Goal: Transaction & Acquisition: Purchase product/service

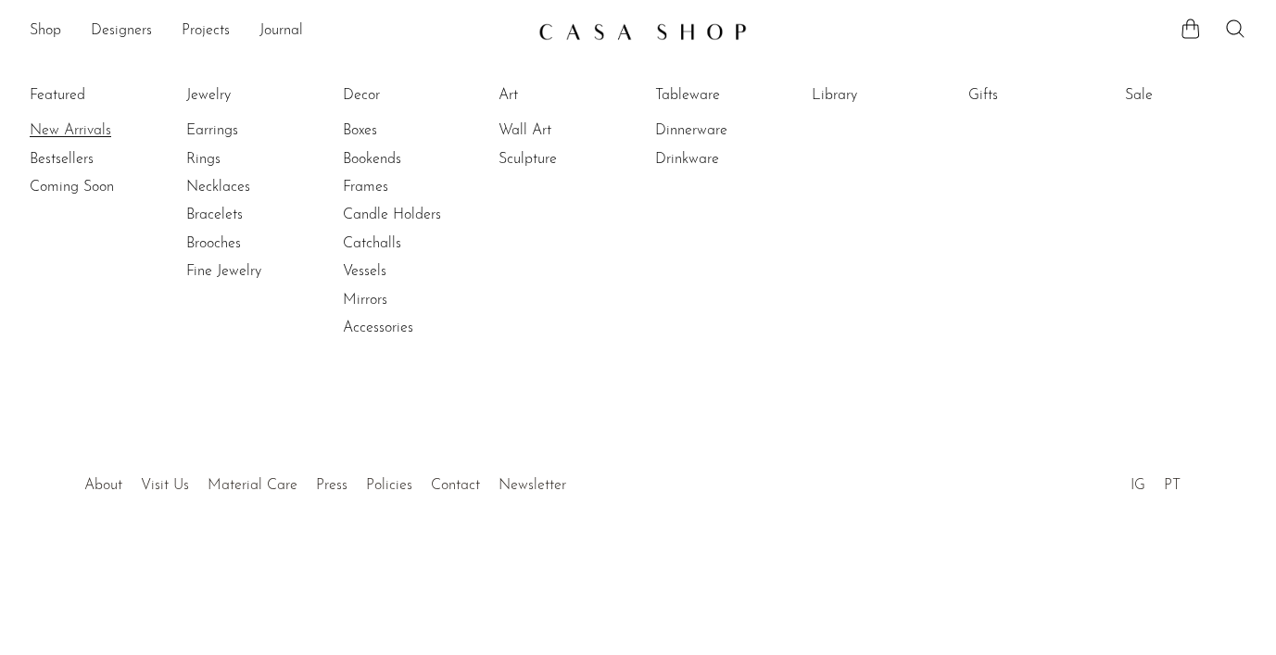
click at [80, 133] on link "New Arrivals" at bounding box center [99, 130] width 139 height 20
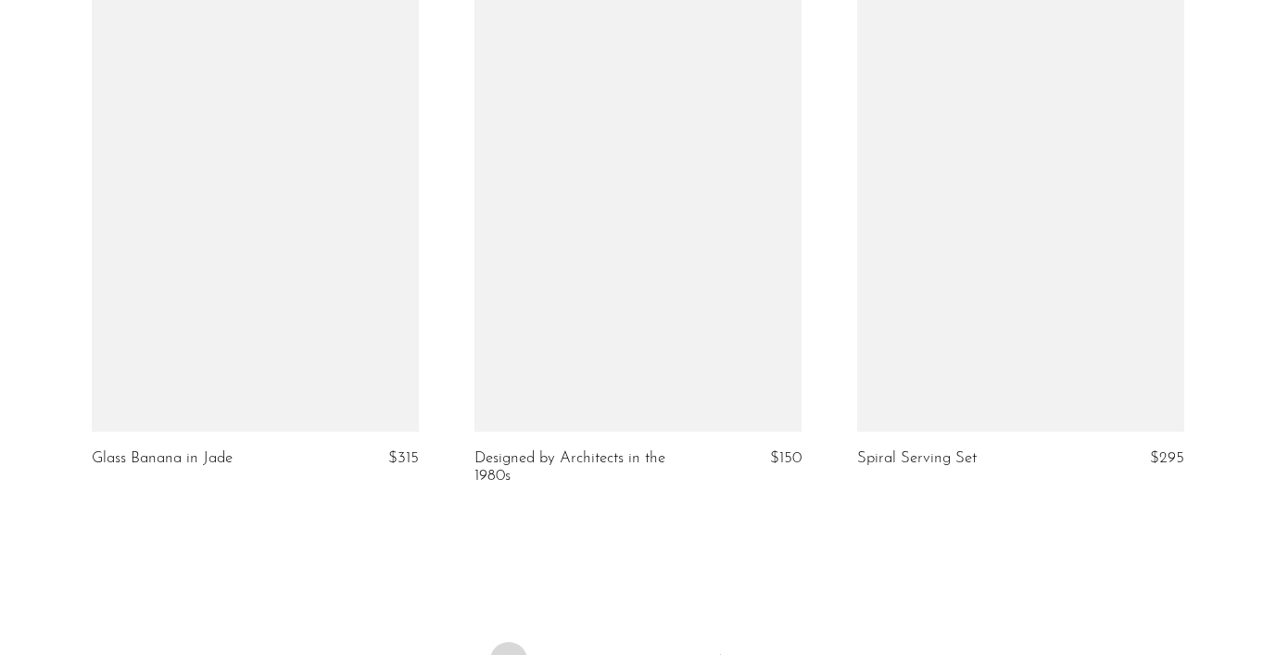
scroll to position [6476, 0]
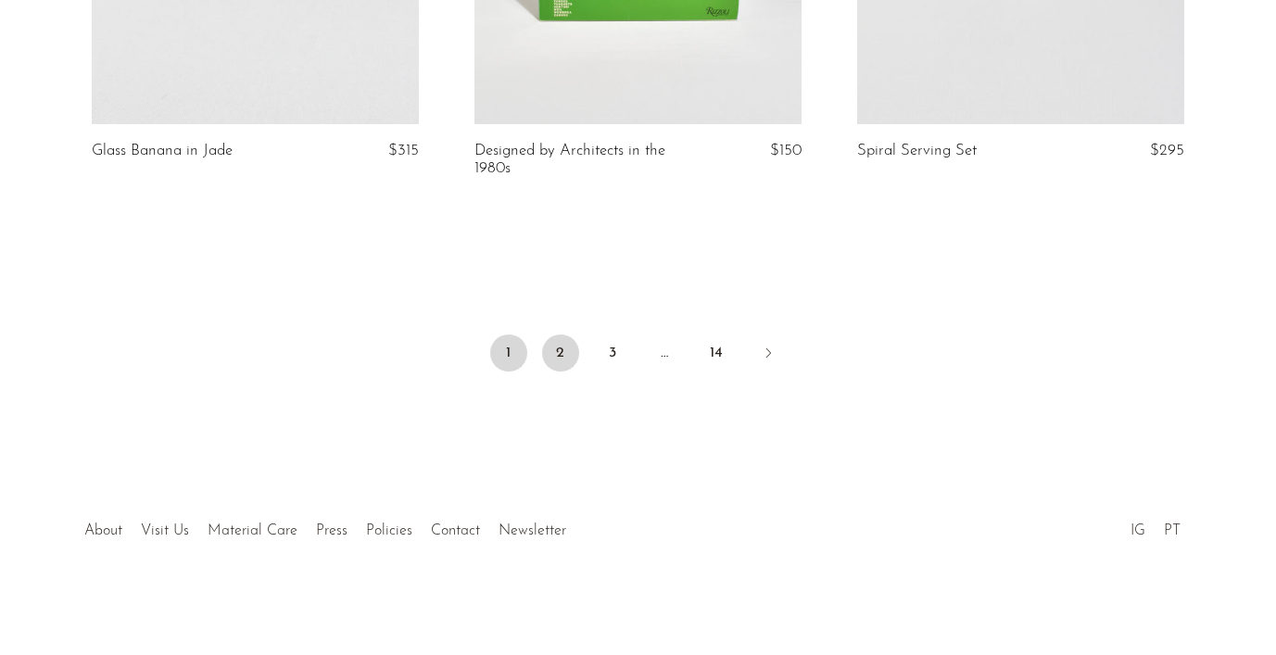
click at [557, 354] on link "2" at bounding box center [560, 352] width 37 height 37
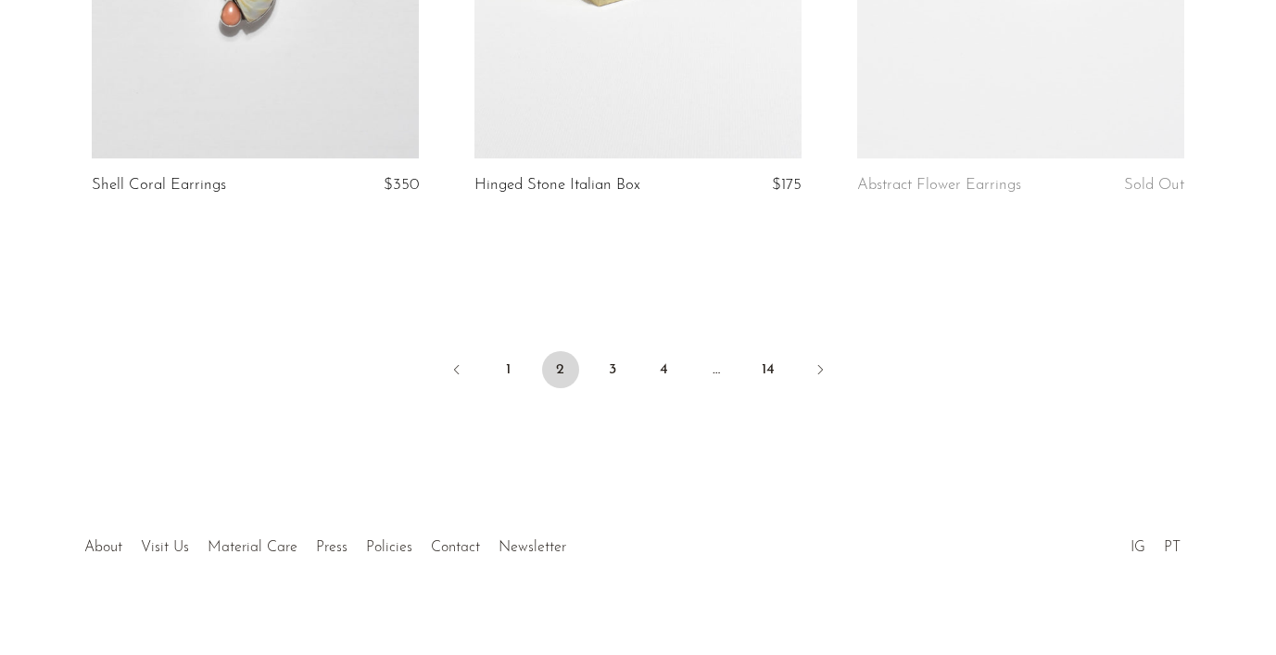
scroll to position [6428, 0]
click at [523, 358] on link "1" at bounding box center [508, 366] width 37 height 37
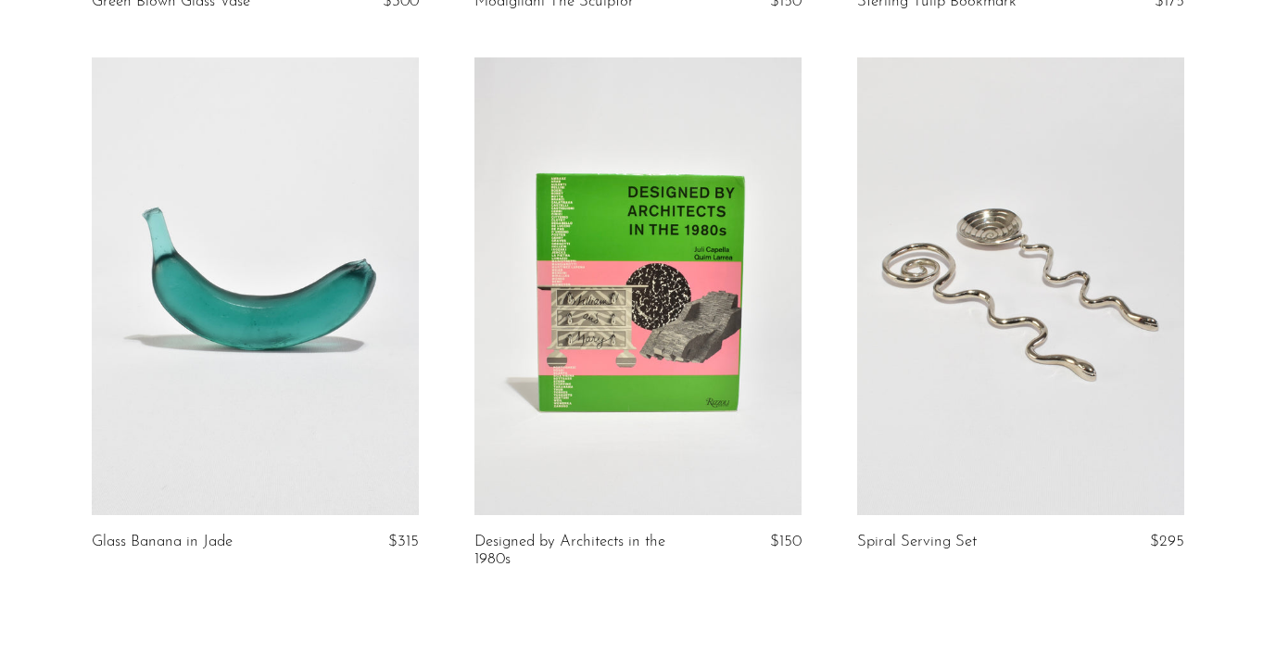
scroll to position [6476, 0]
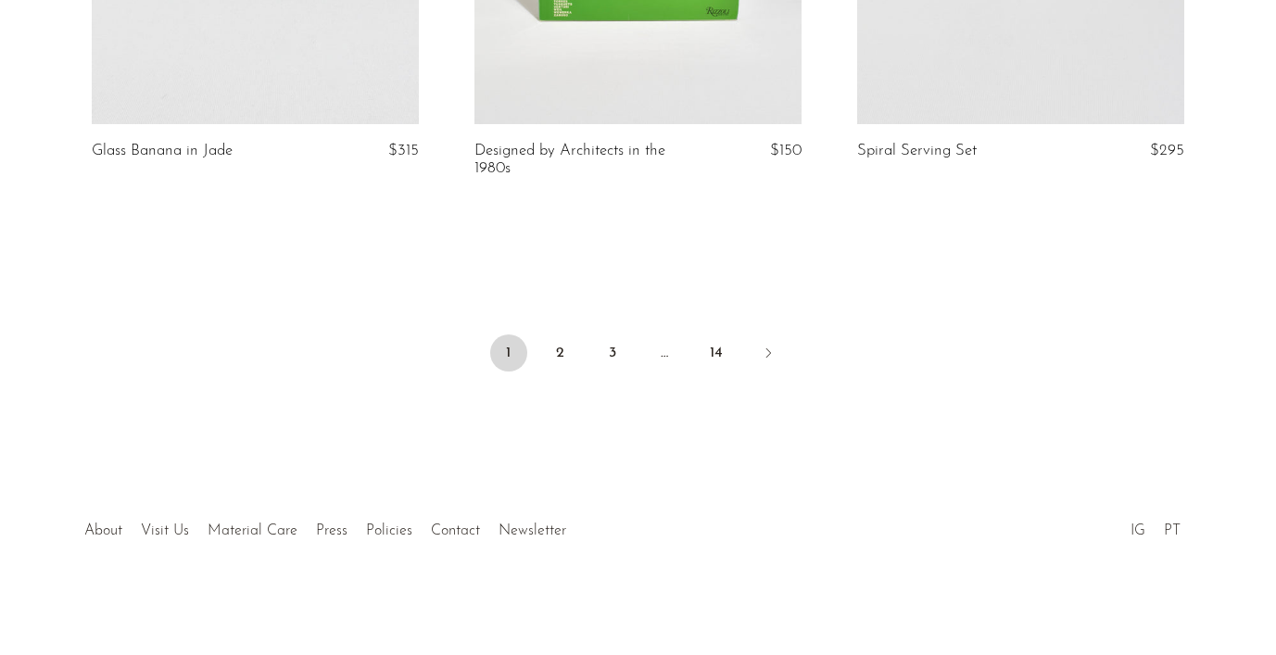
click at [591, 351] on ul "1 2 3 … 14" at bounding box center [638, 355] width 1186 height 56
click at [598, 351] on link "3" at bounding box center [612, 352] width 37 height 37
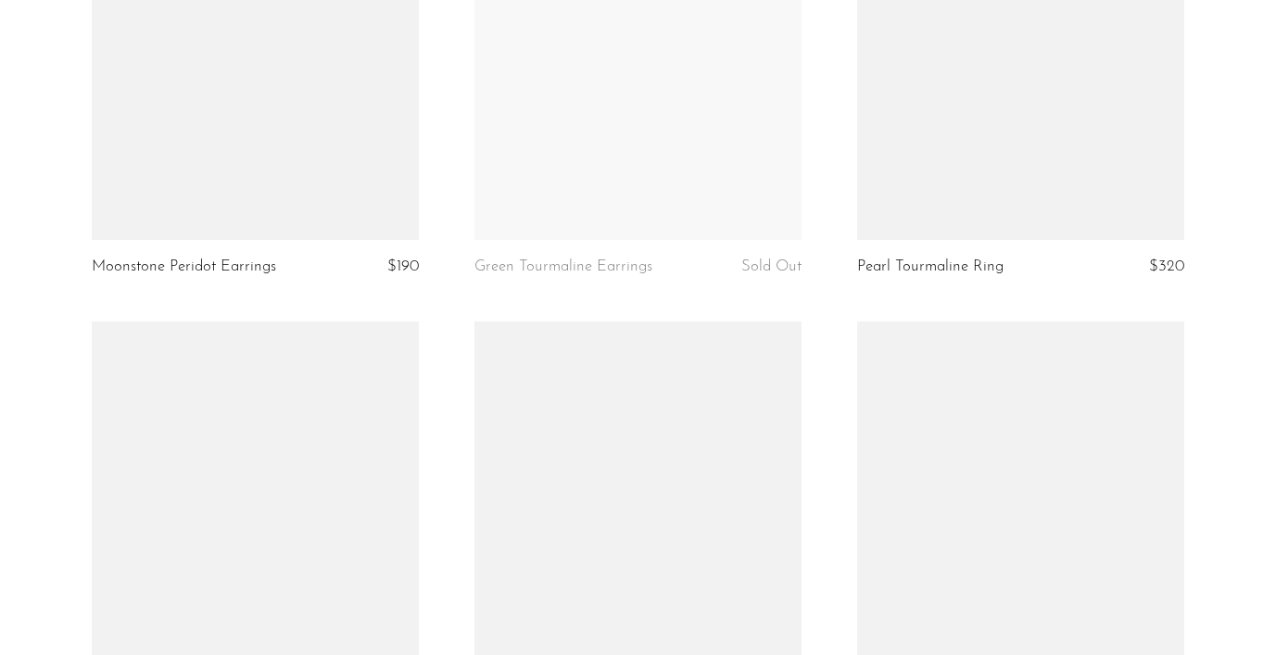
scroll to position [6297, 0]
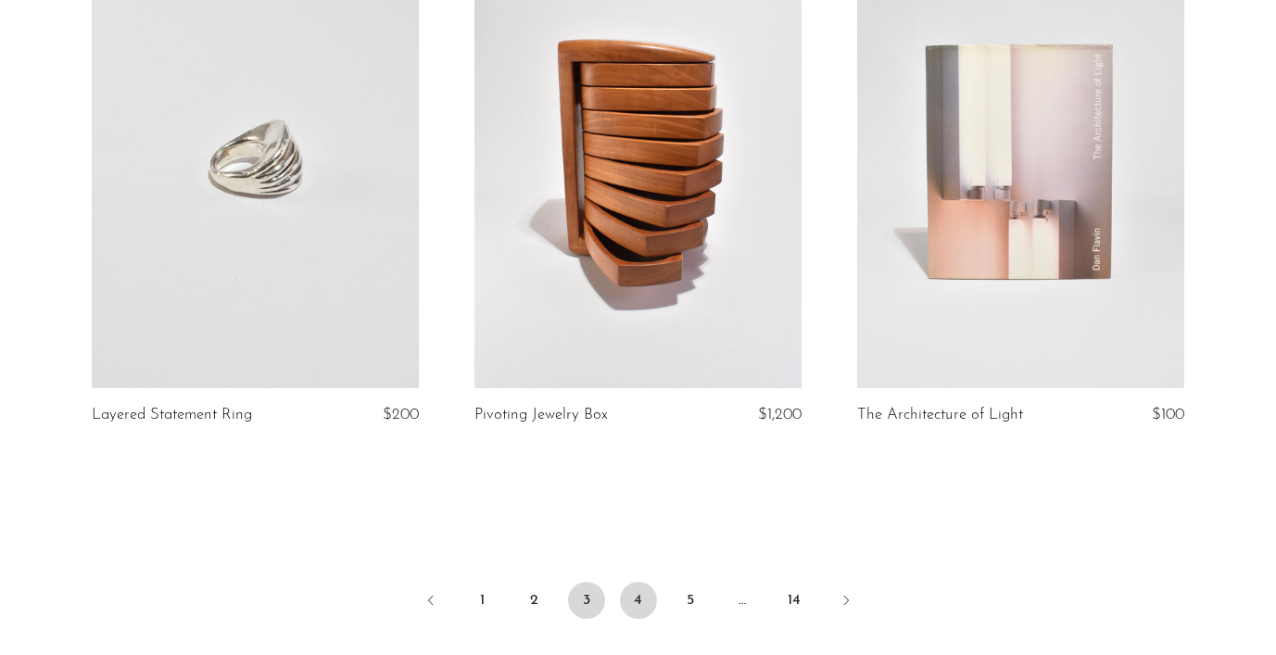
click at [622, 582] on link "4" at bounding box center [638, 600] width 37 height 37
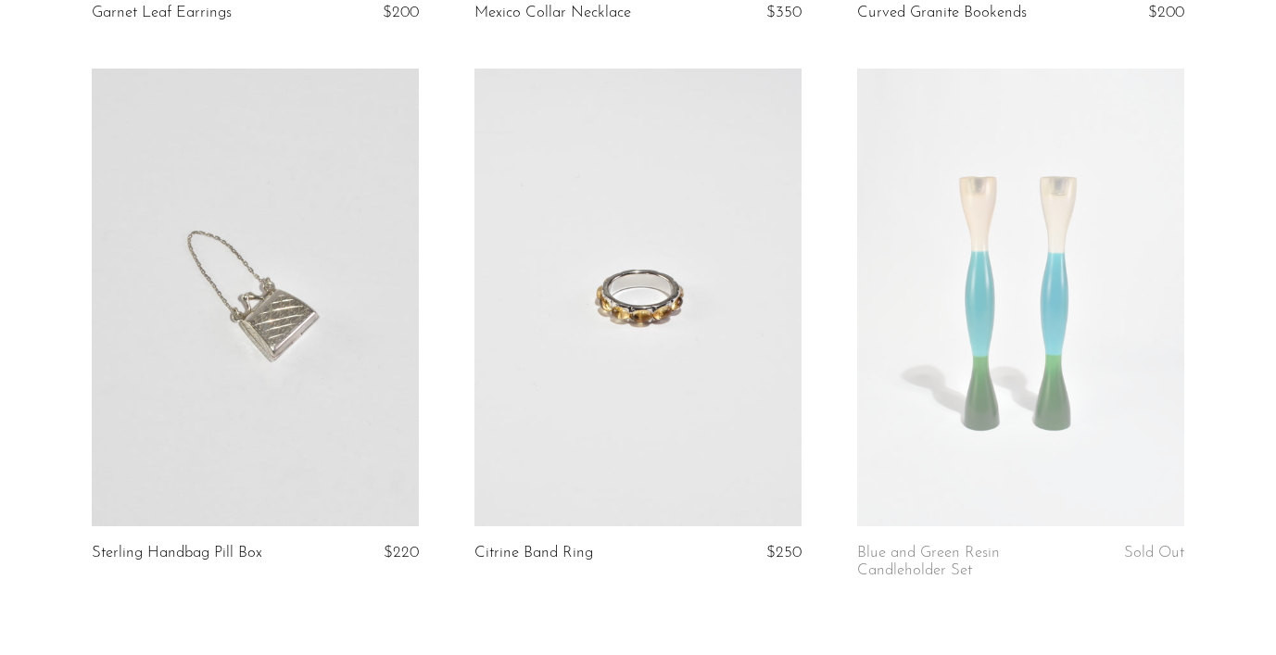
scroll to position [6246, 0]
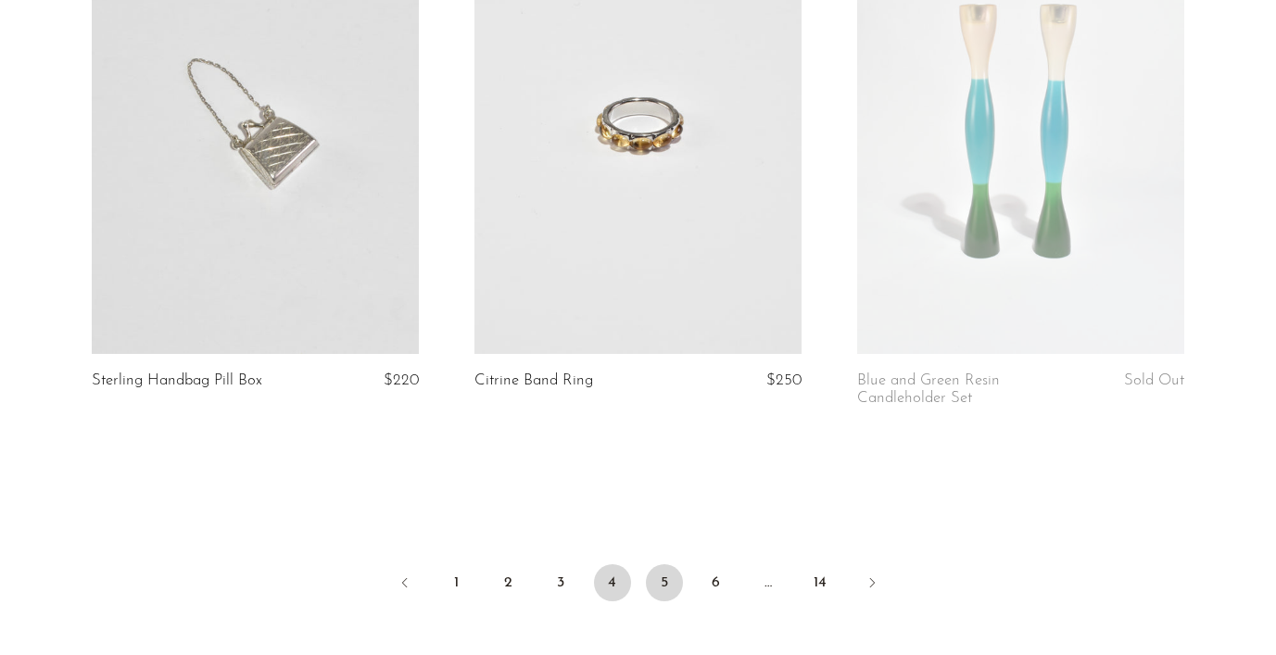
click at [667, 578] on link "5" at bounding box center [664, 582] width 37 height 37
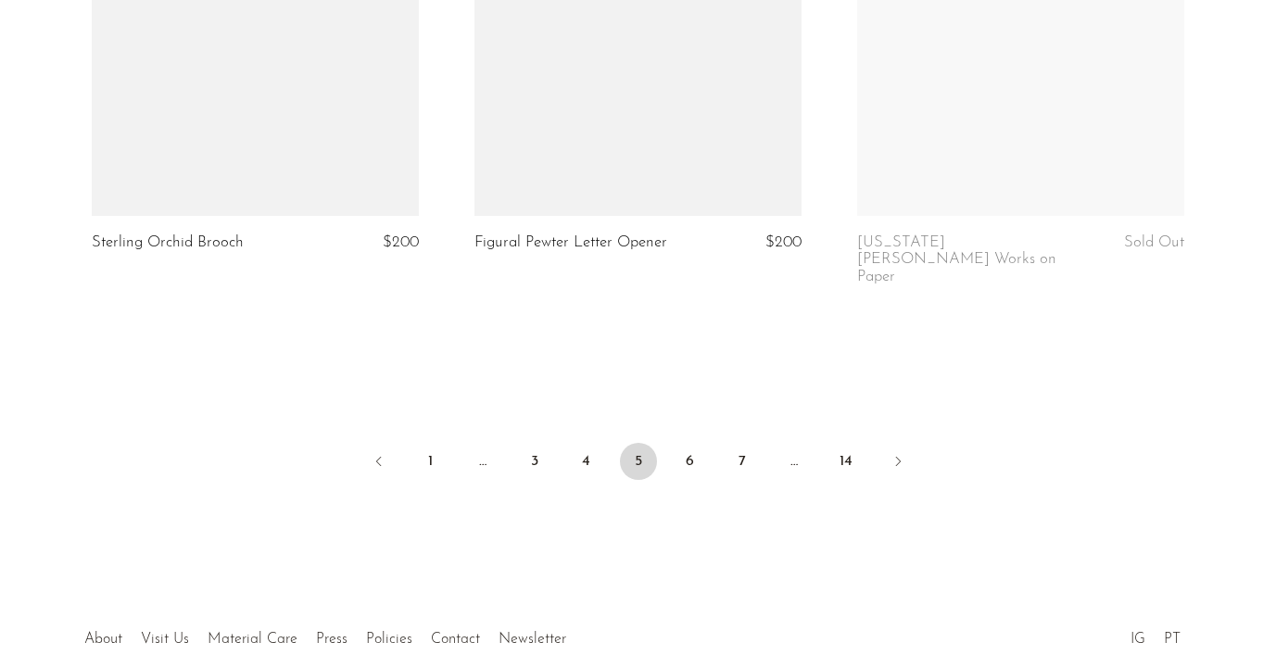
scroll to position [6476, 0]
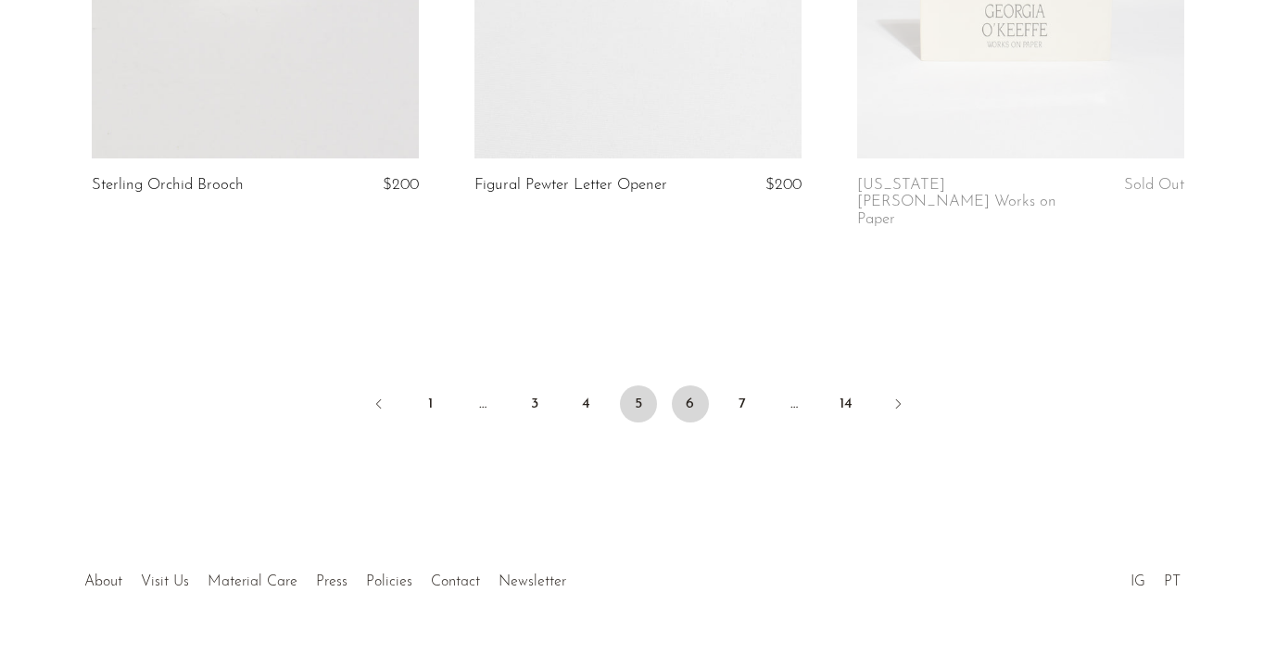
click at [699, 385] on link "6" at bounding box center [690, 403] width 37 height 37
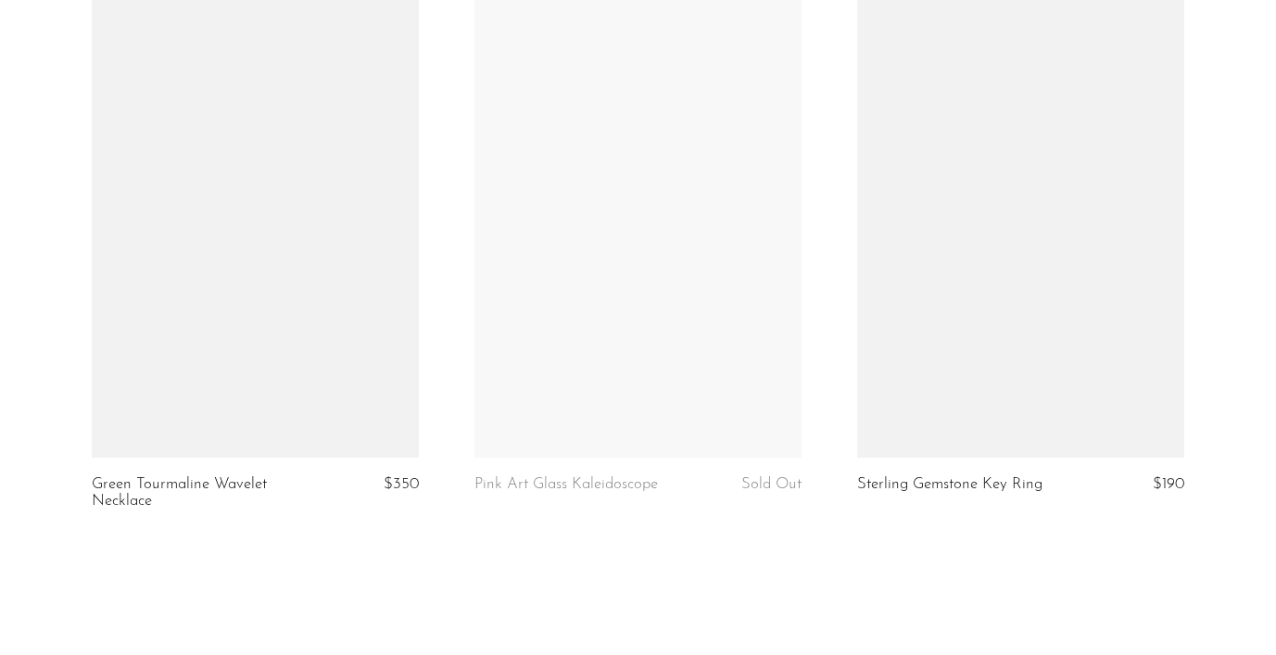
scroll to position [6449, 0]
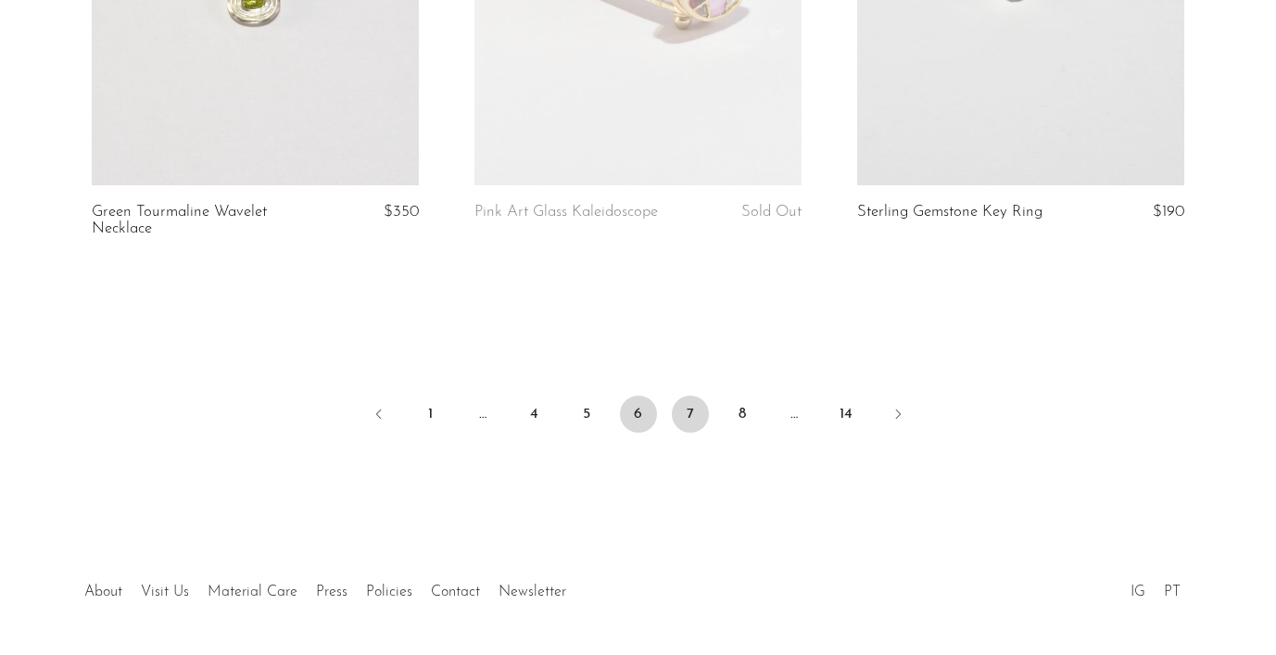
click at [680, 417] on link "7" at bounding box center [690, 414] width 37 height 37
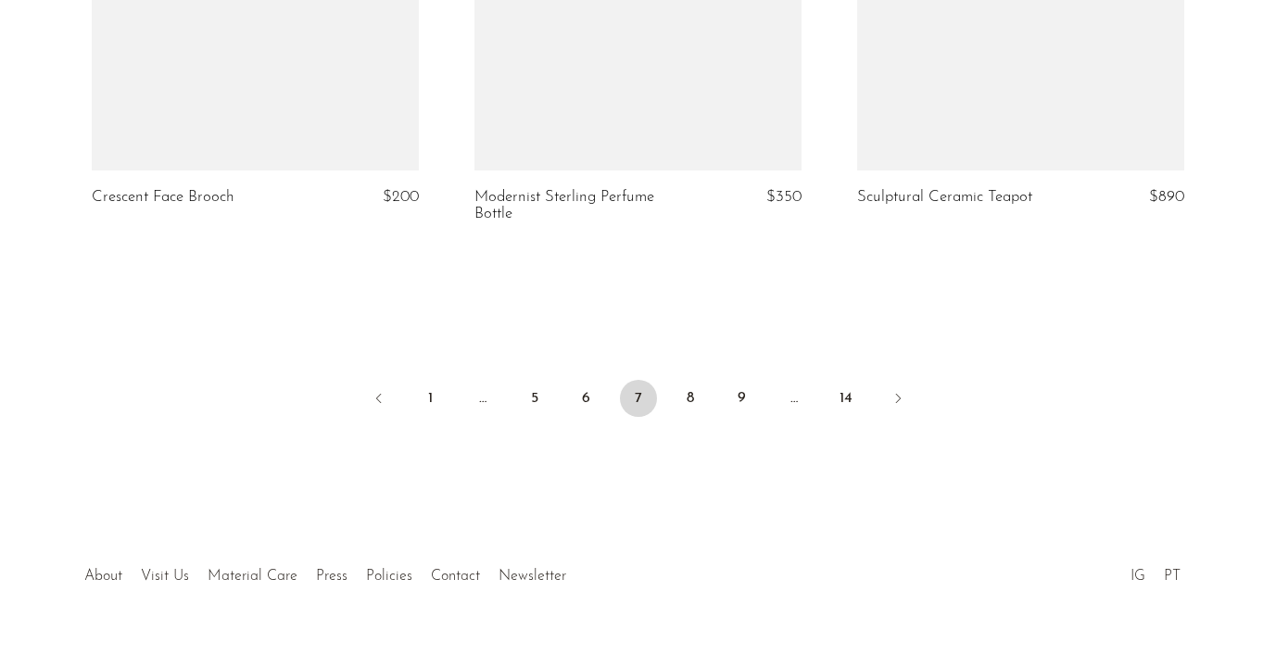
scroll to position [6493, 0]
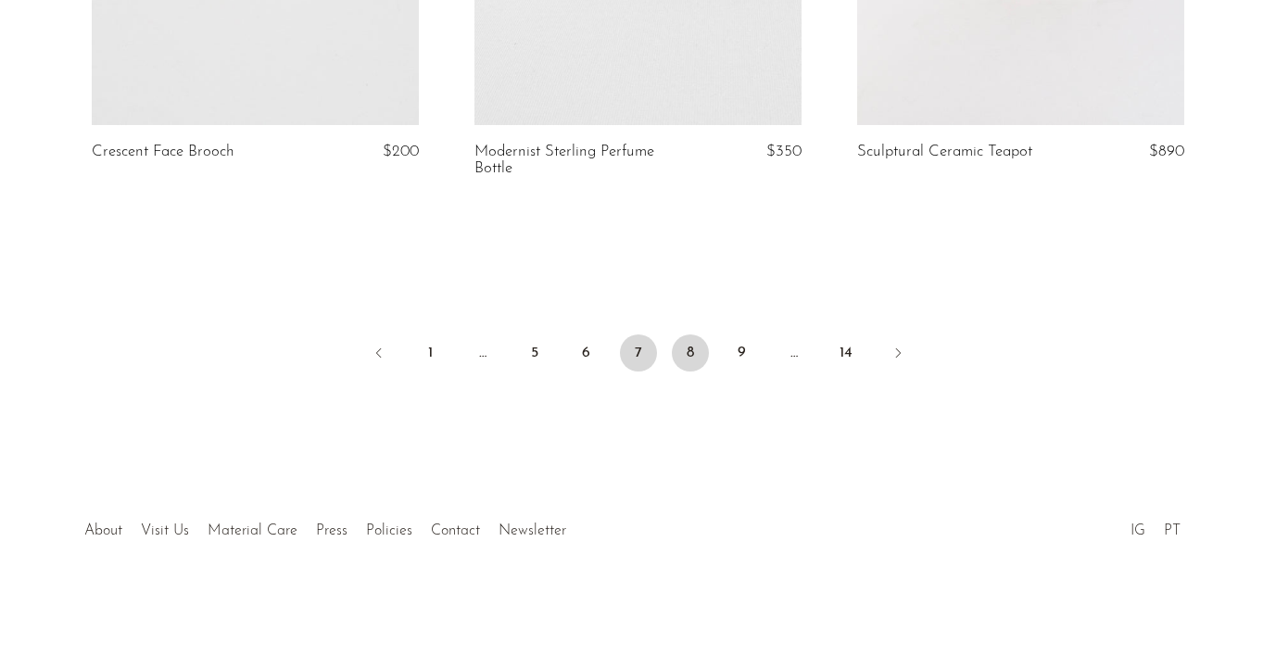
click at [694, 344] on link "8" at bounding box center [690, 352] width 37 height 37
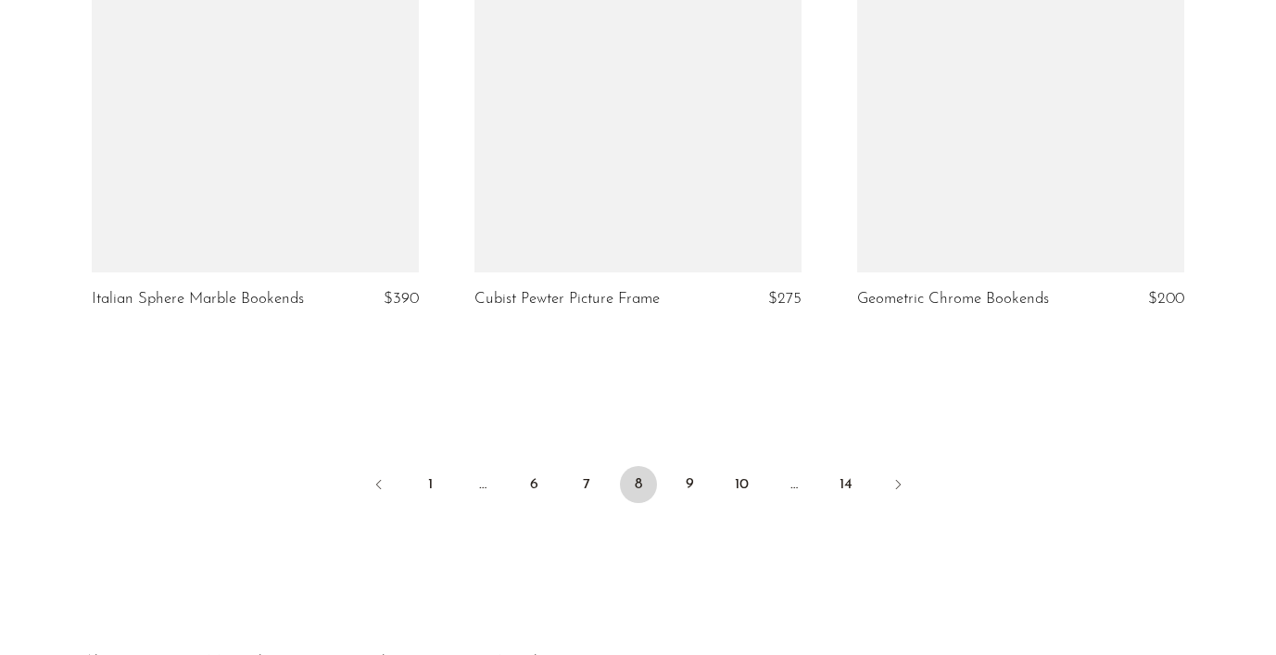
scroll to position [6438, 0]
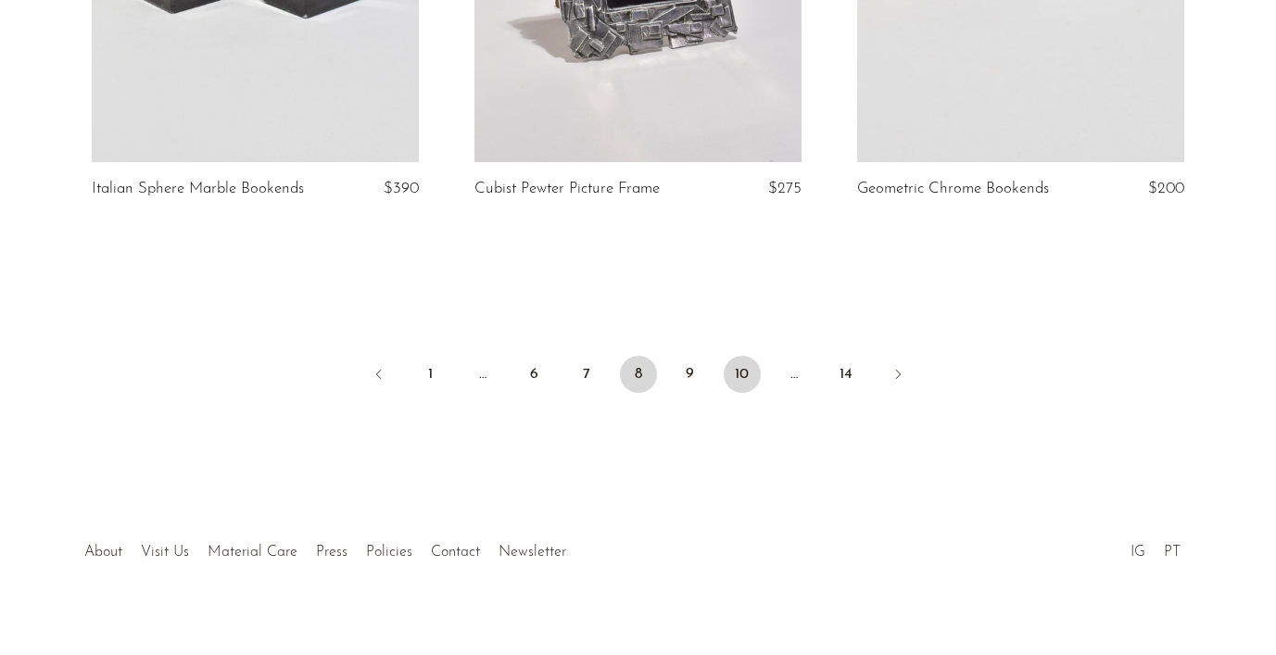
click at [734, 371] on link "10" at bounding box center [741, 374] width 37 height 37
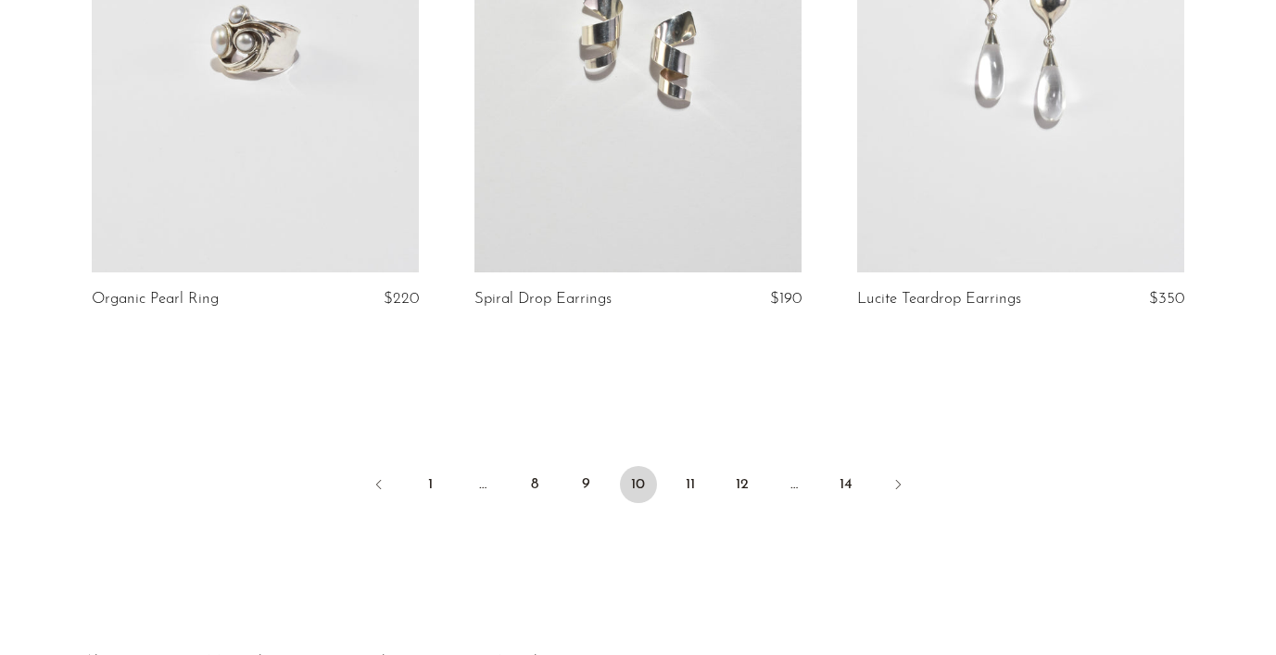
scroll to position [6447, 0]
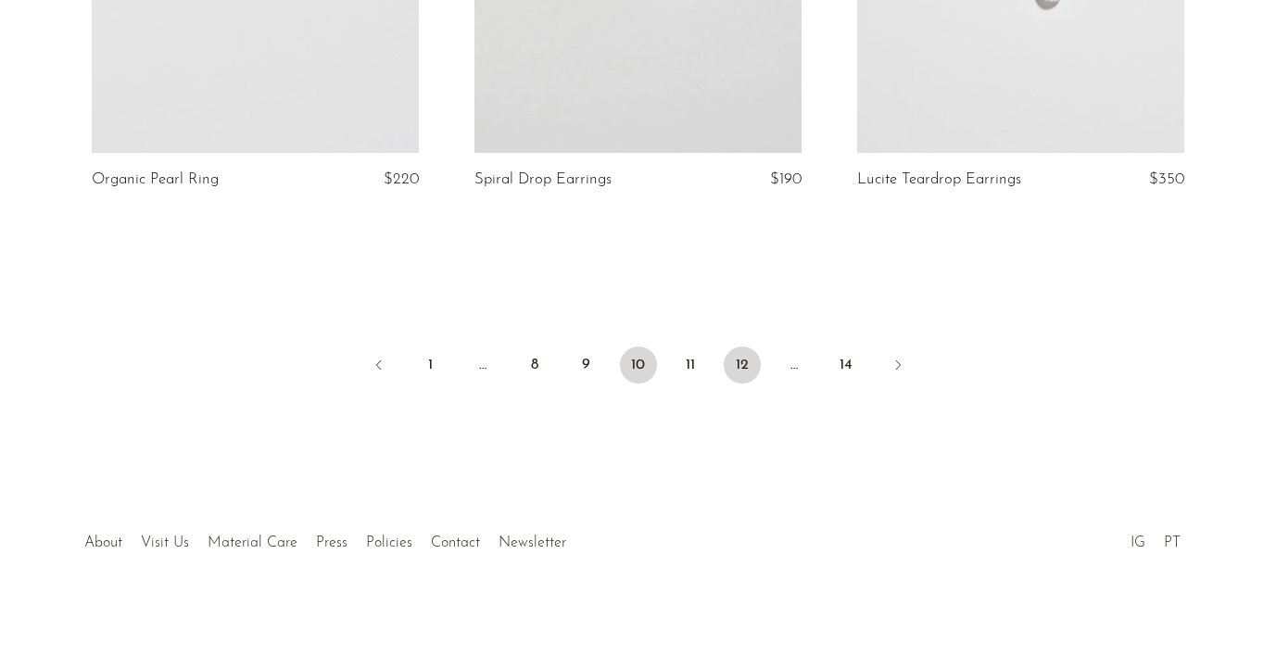
click at [732, 358] on link "12" at bounding box center [741, 364] width 37 height 37
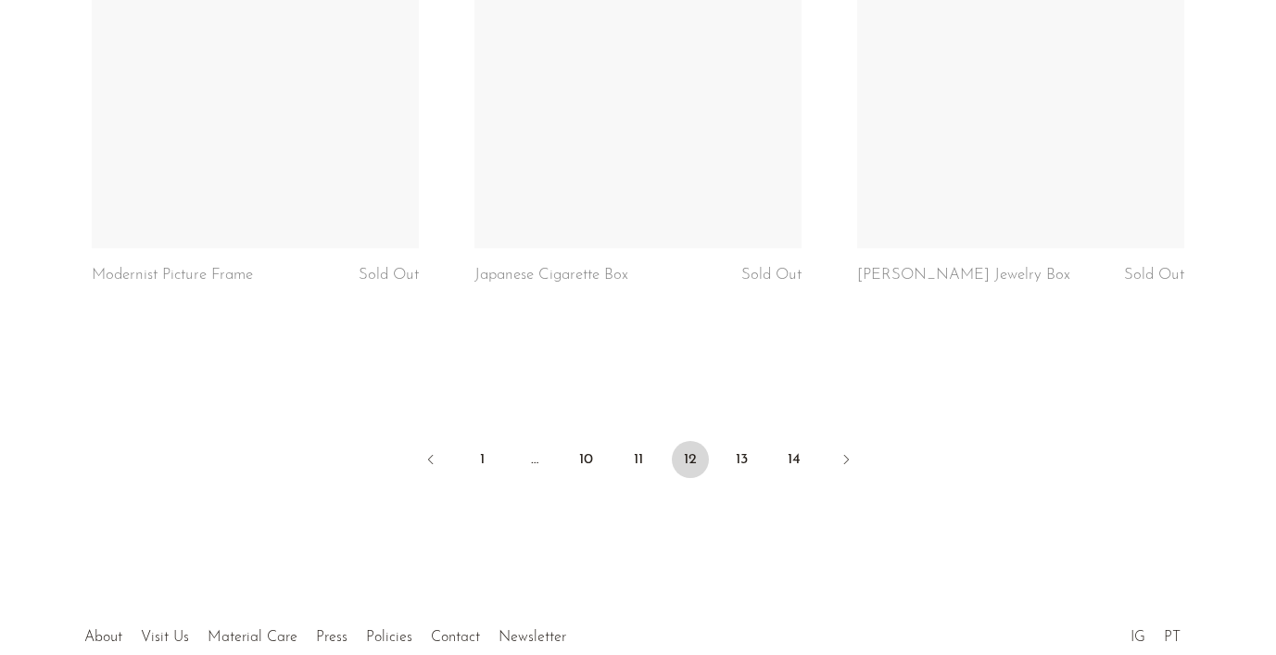
scroll to position [6459, 0]
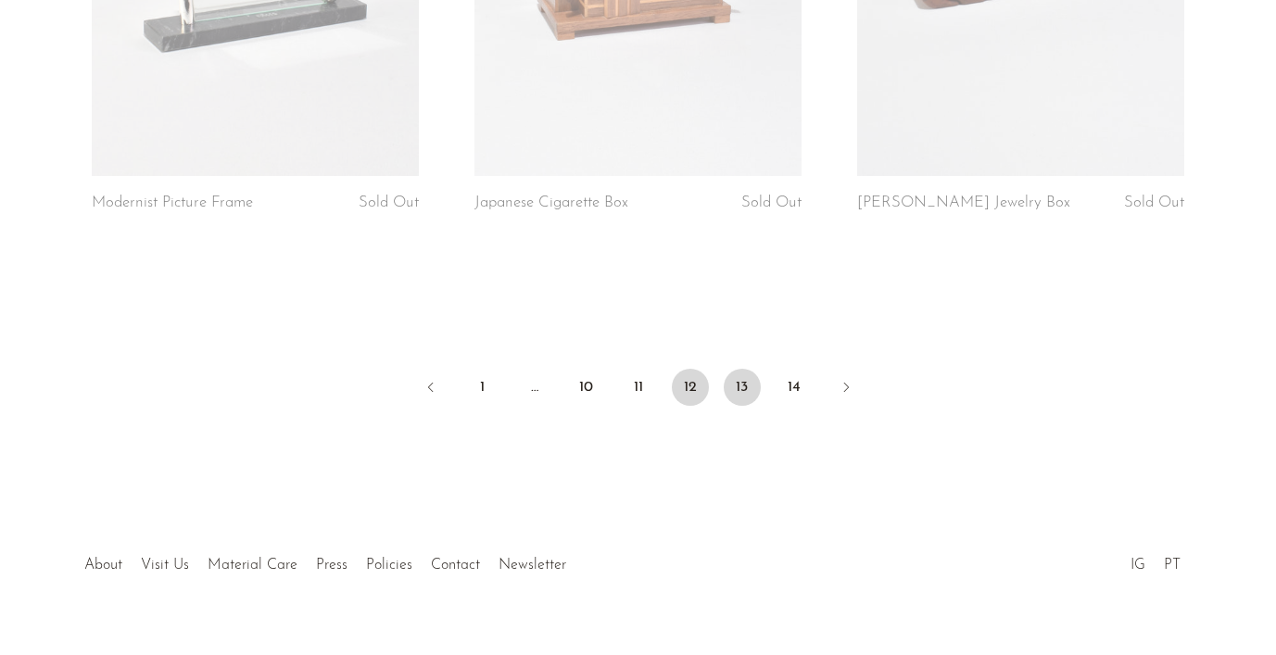
click at [744, 369] on link "13" at bounding box center [741, 387] width 37 height 37
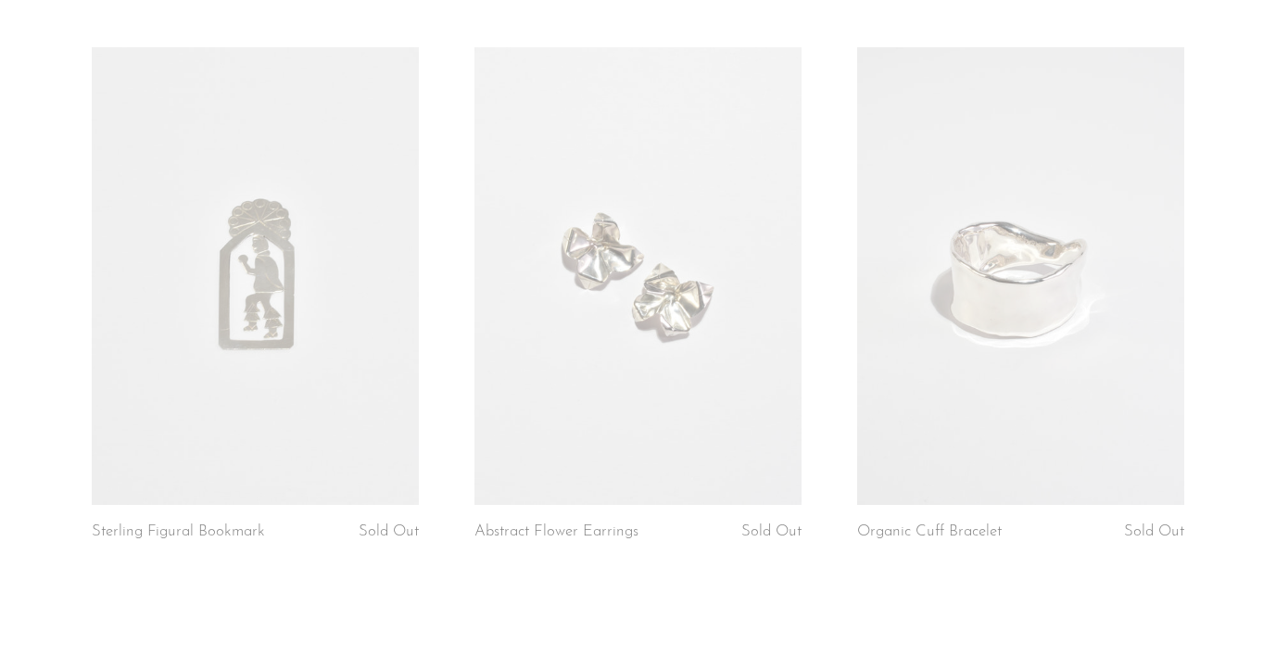
scroll to position [6451, 0]
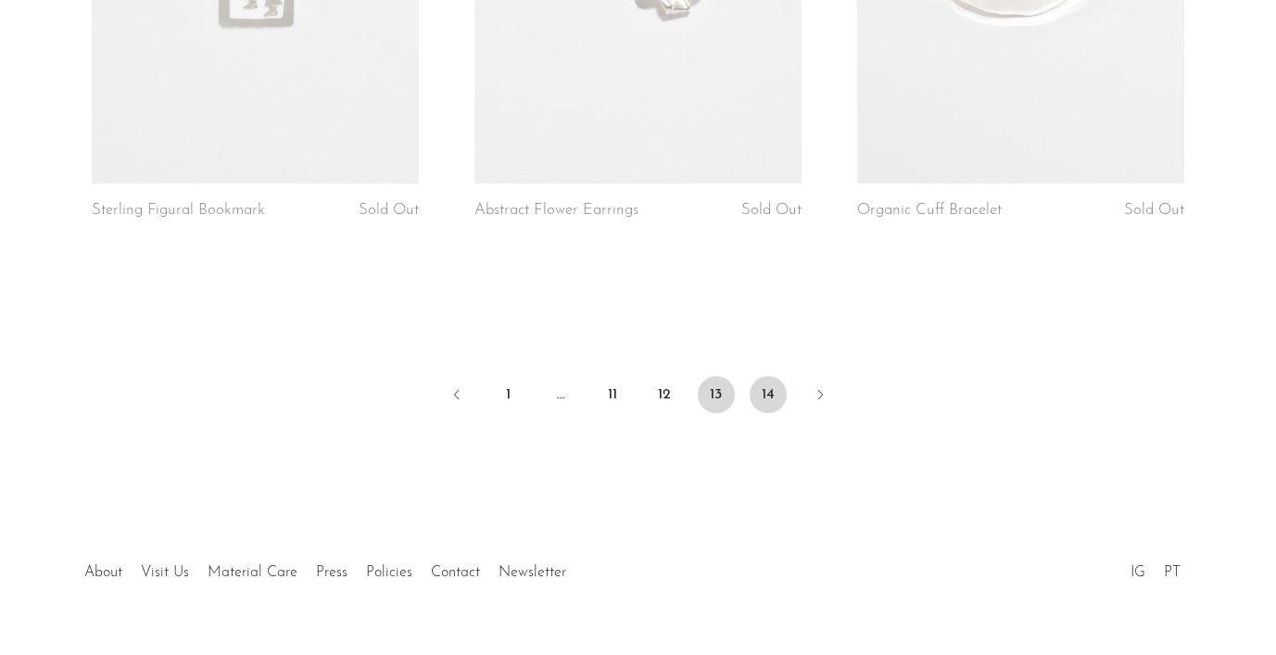
click at [779, 376] on link "14" at bounding box center [767, 394] width 37 height 37
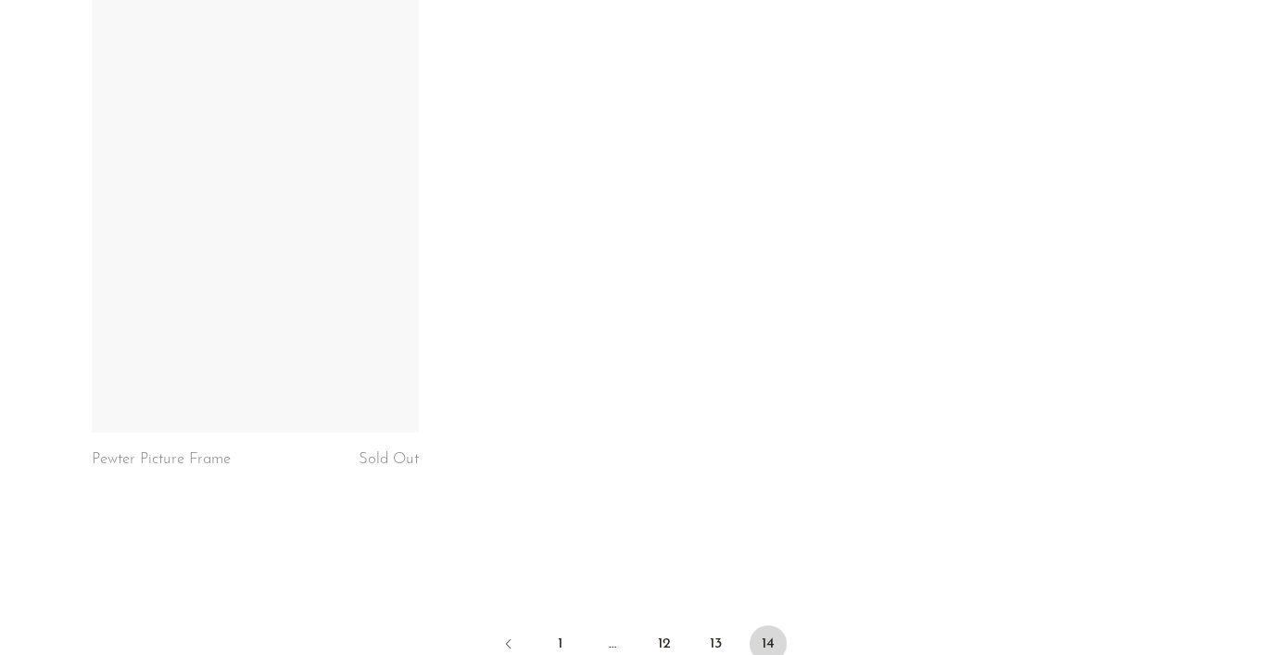
scroll to position [3793, 0]
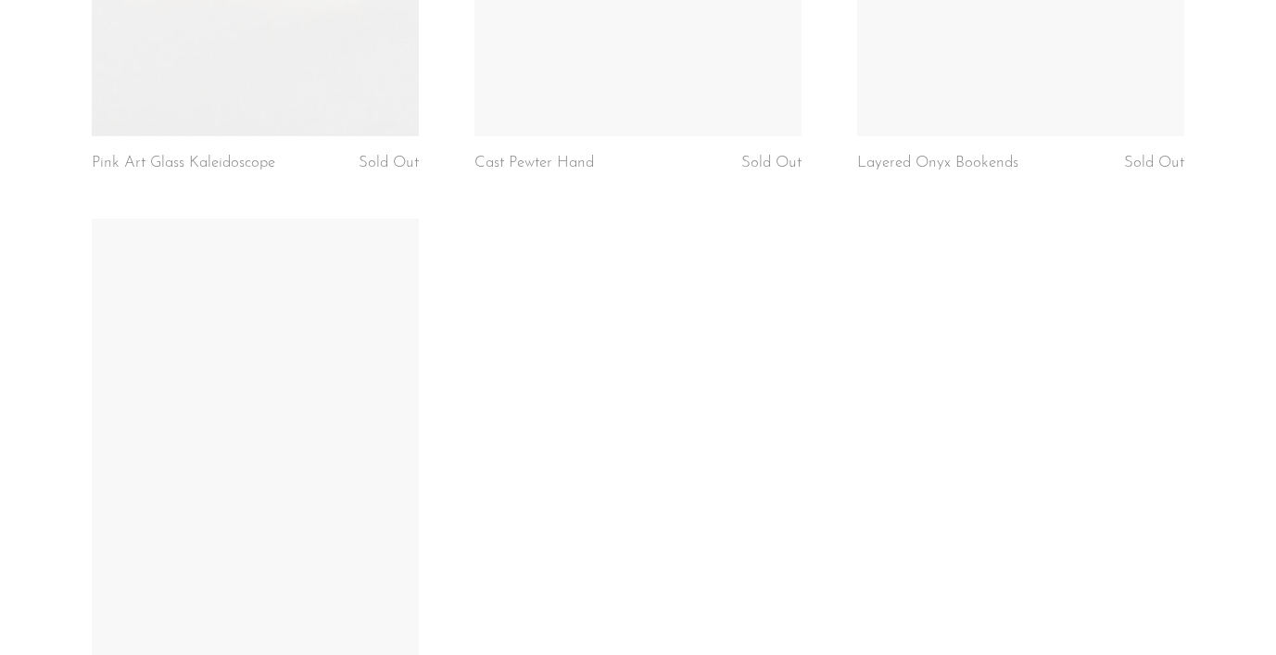
scroll to position [3383, 0]
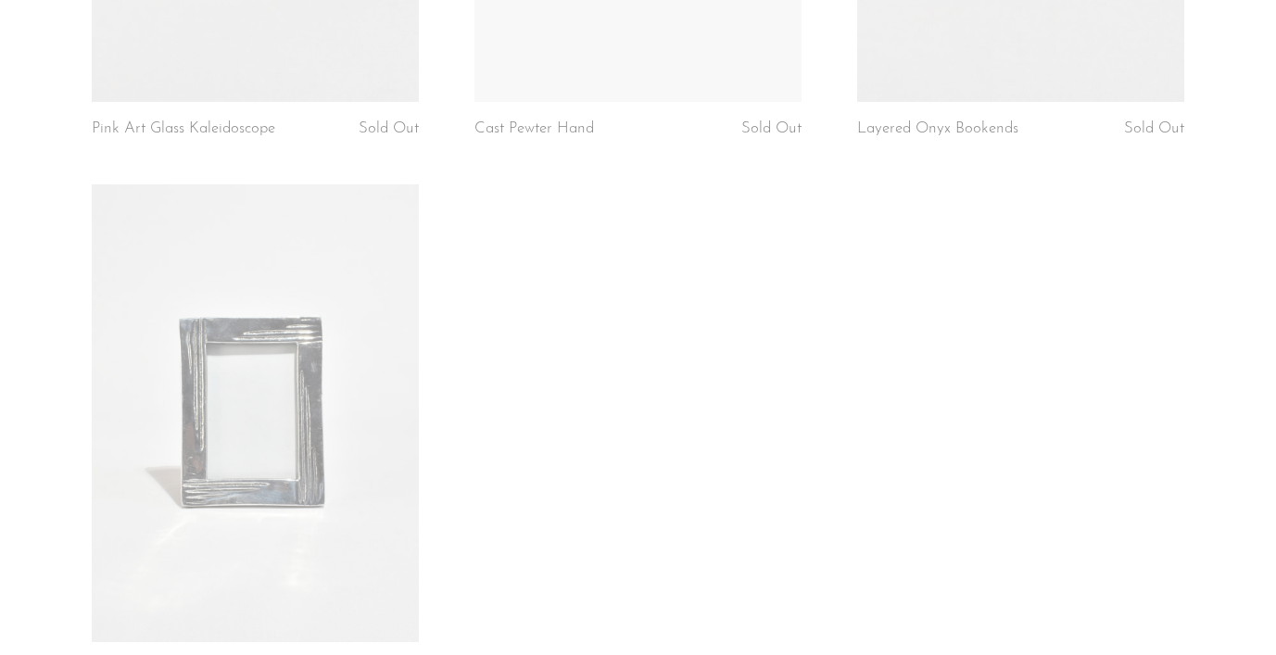
scroll to position [2618, 0]
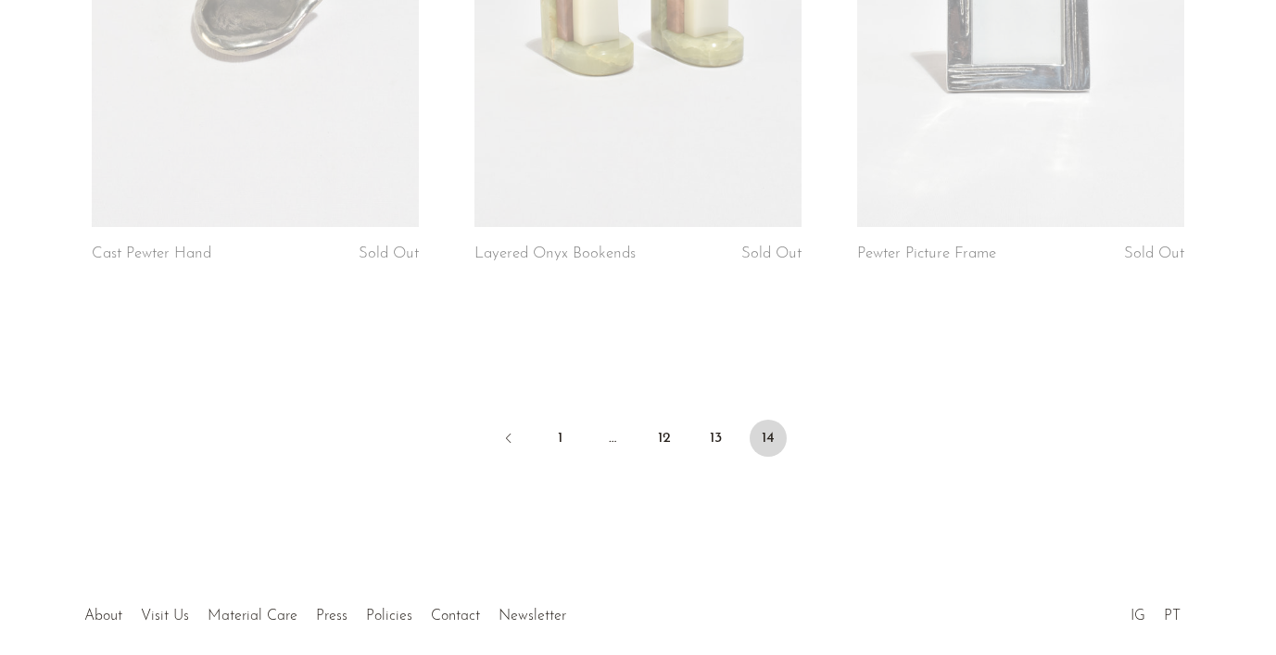
scroll to position [1583, 0]
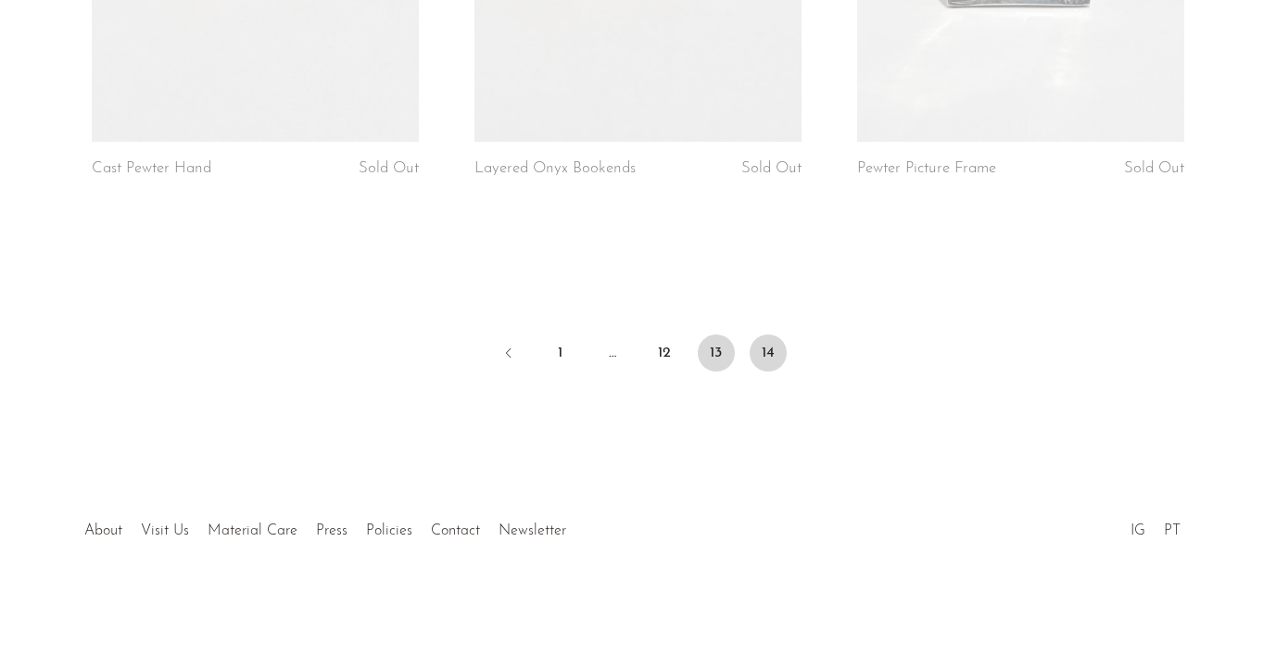
click at [714, 346] on link "13" at bounding box center [716, 352] width 37 height 37
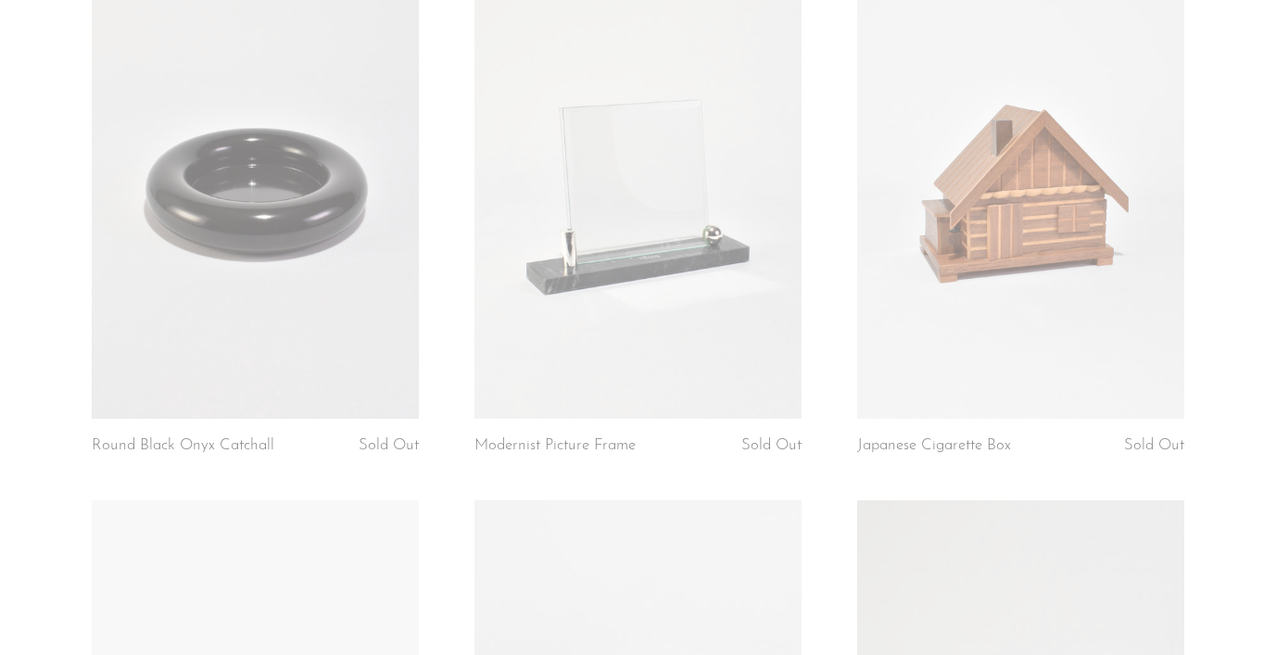
scroll to position [814, 0]
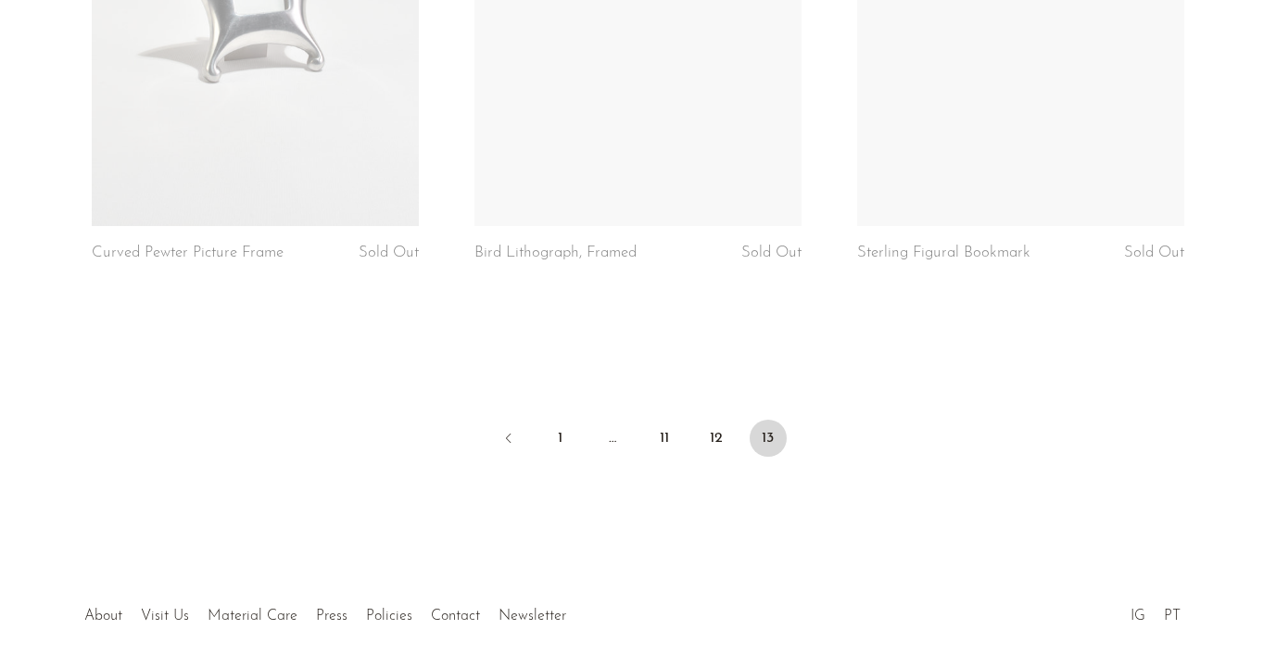
scroll to position [6493, 0]
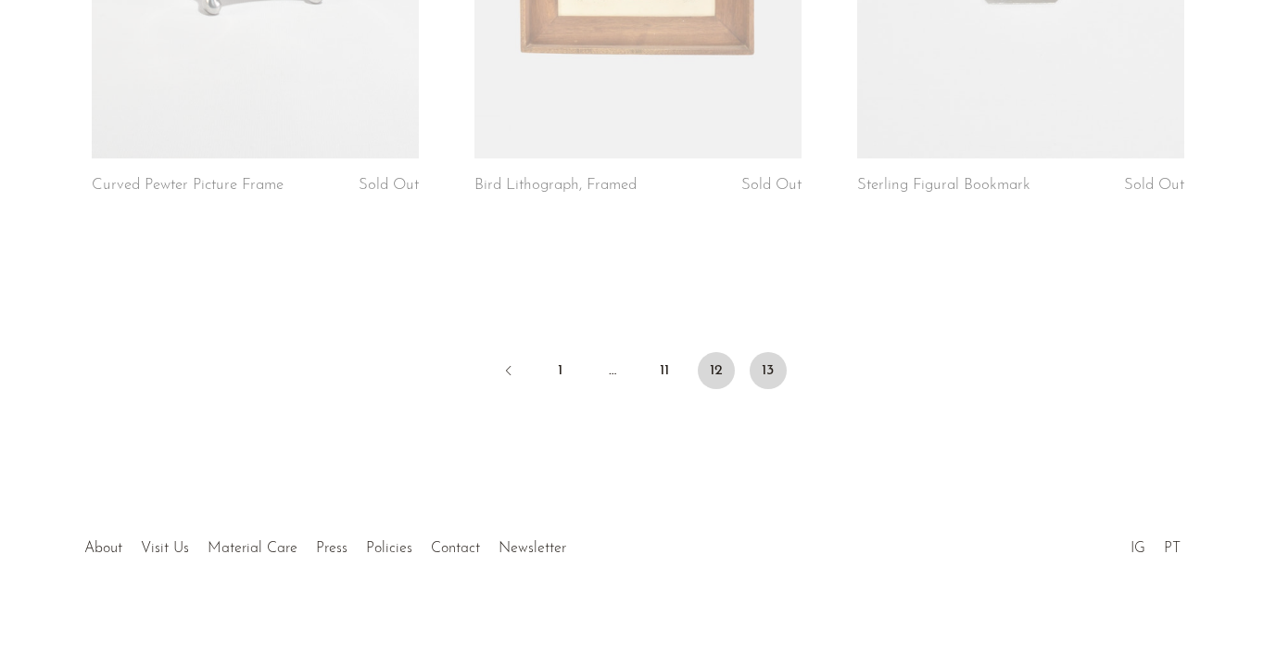
click at [711, 352] on link "12" at bounding box center [716, 370] width 37 height 37
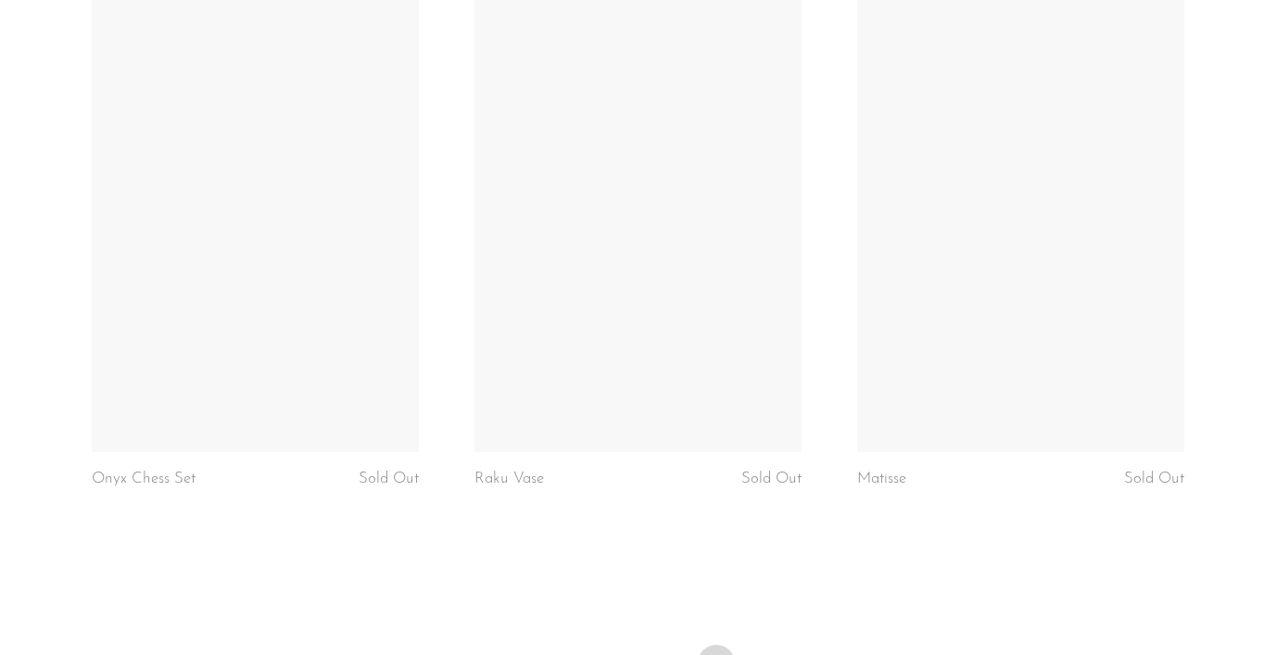
scroll to position [6476, 0]
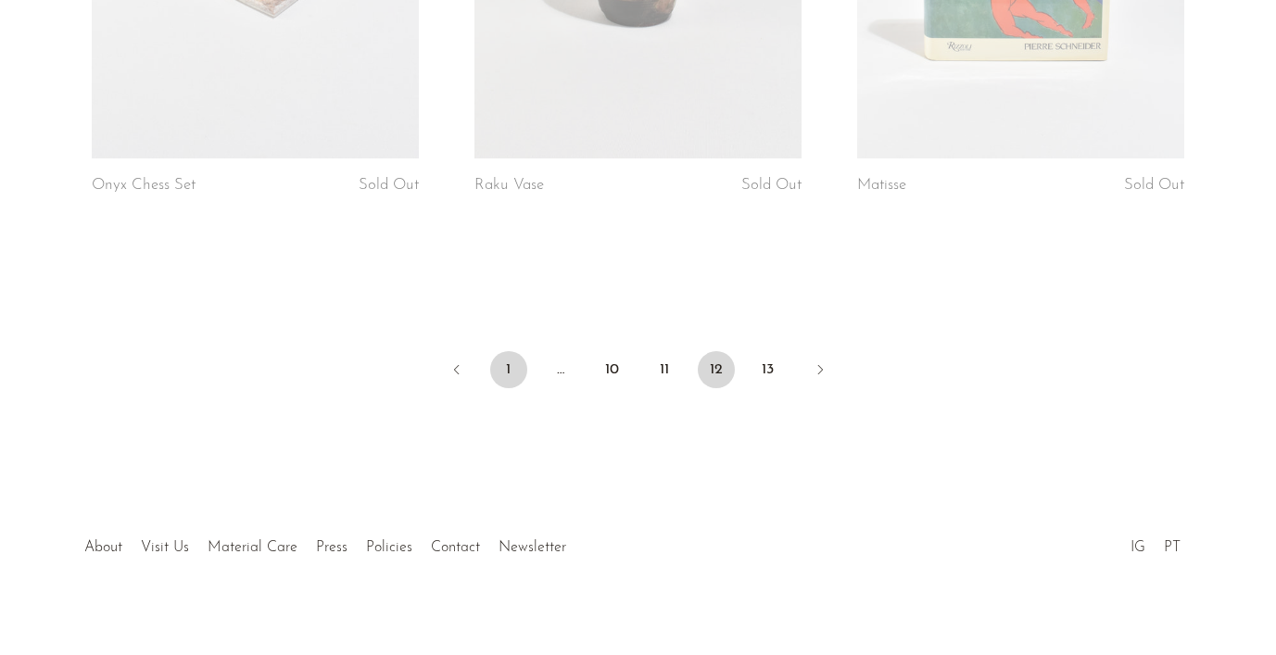
click at [509, 352] on link "1" at bounding box center [508, 369] width 37 height 37
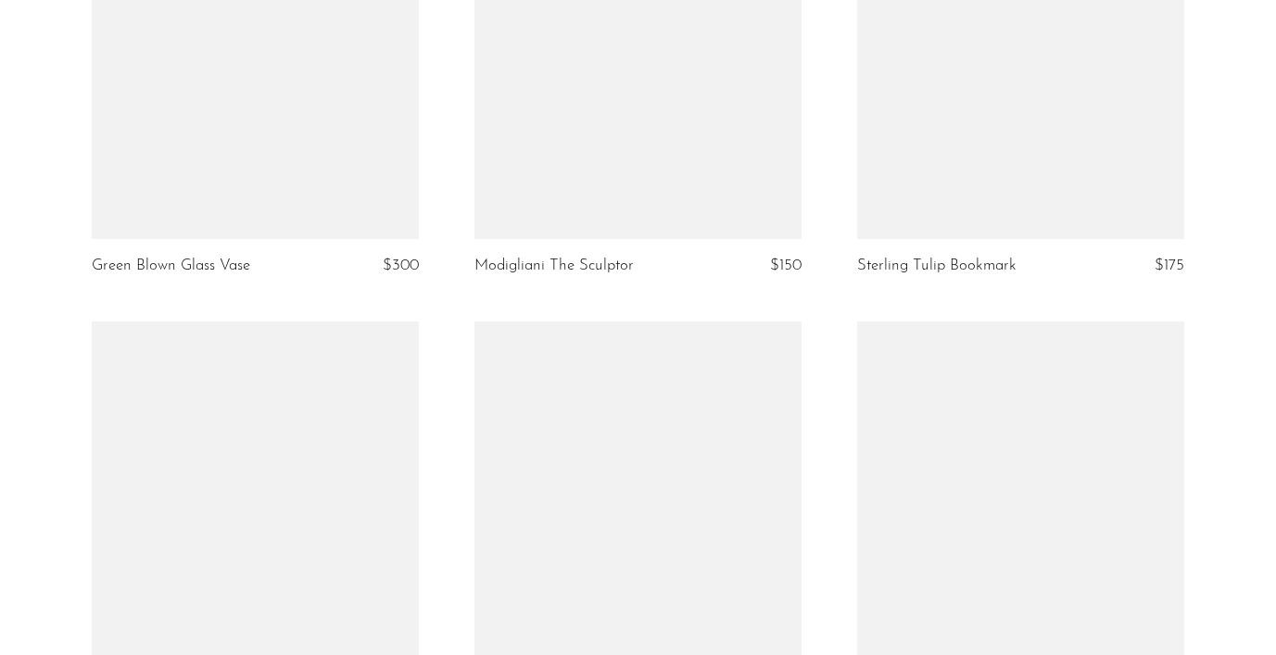
scroll to position [4696, 0]
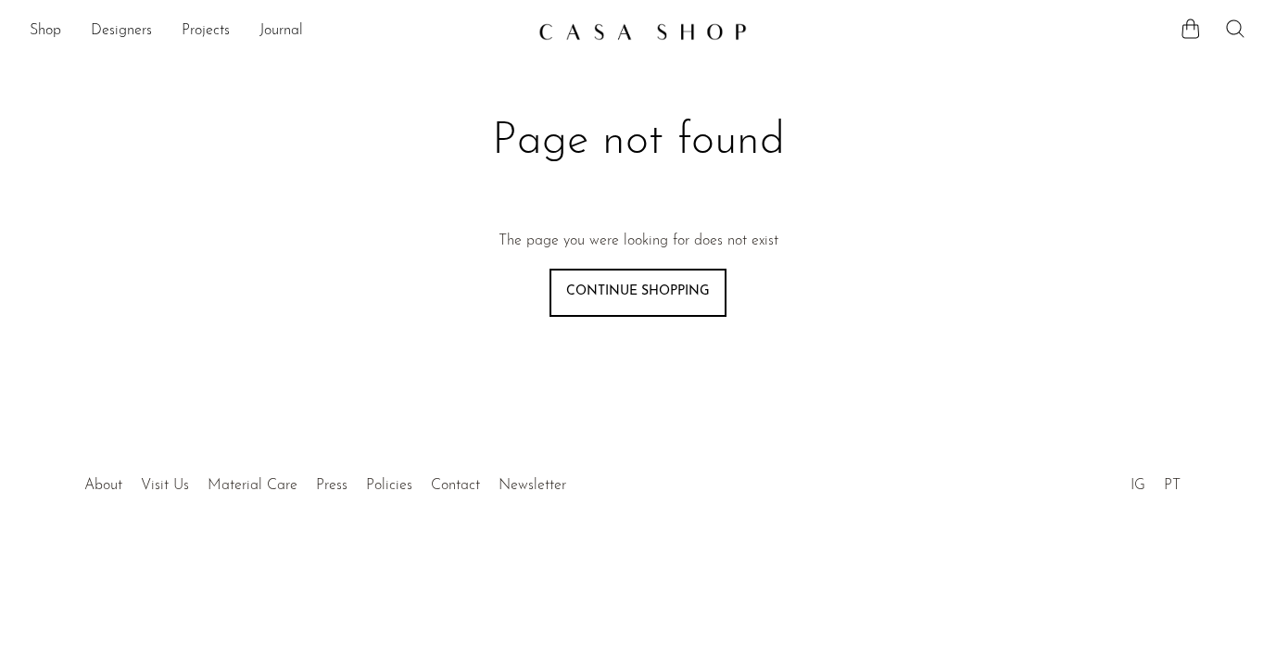
click at [1232, 31] on icon at bounding box center [1235, 29] width 22 height 22
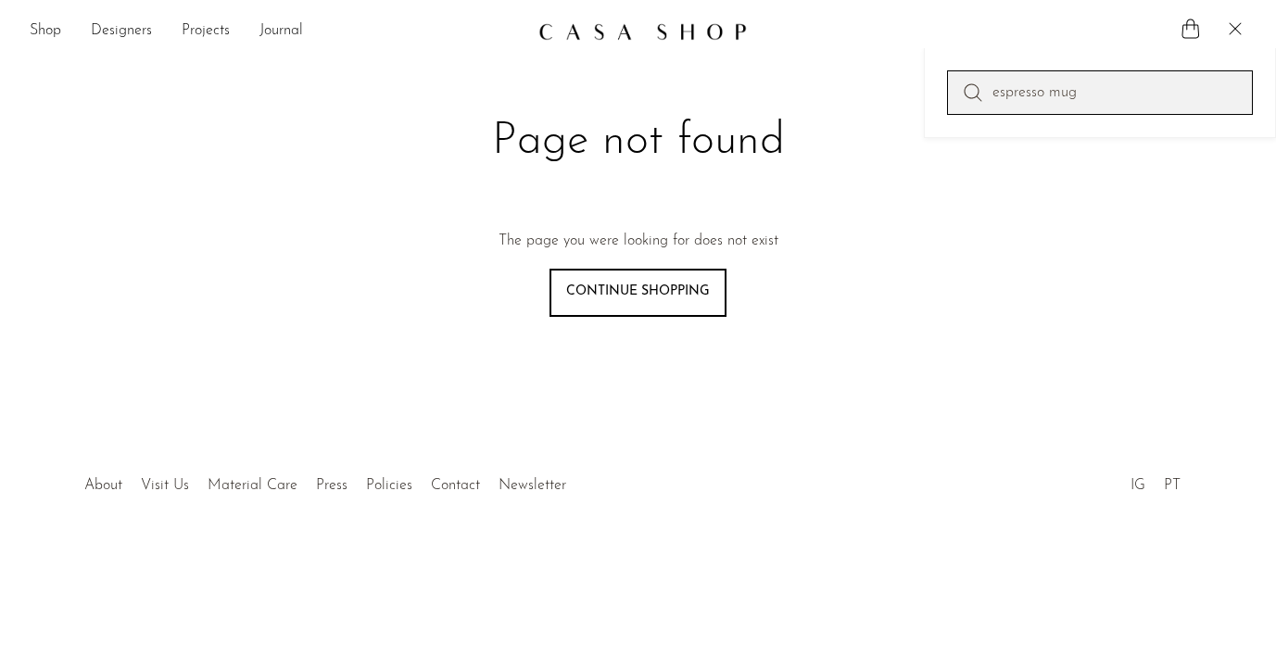
type input "espresso mug"
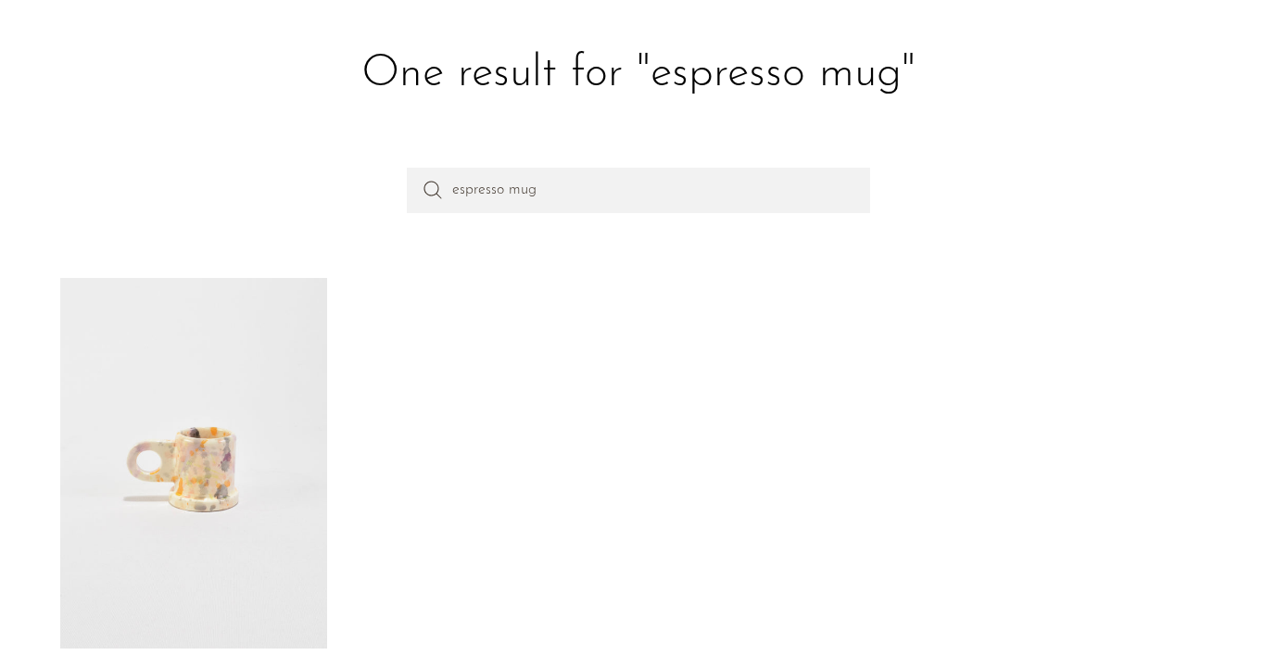
scroll to position [173, 0]
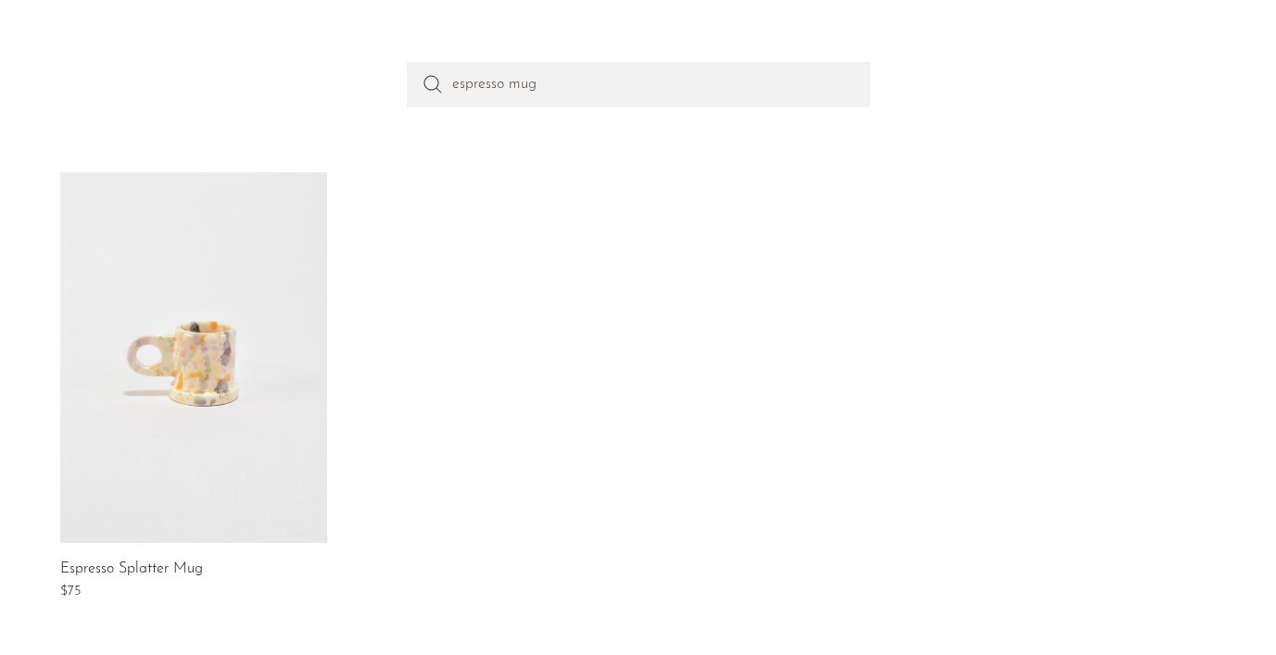
click at [240, 344] on link at bounding box center [193, 357] width 267 height 371
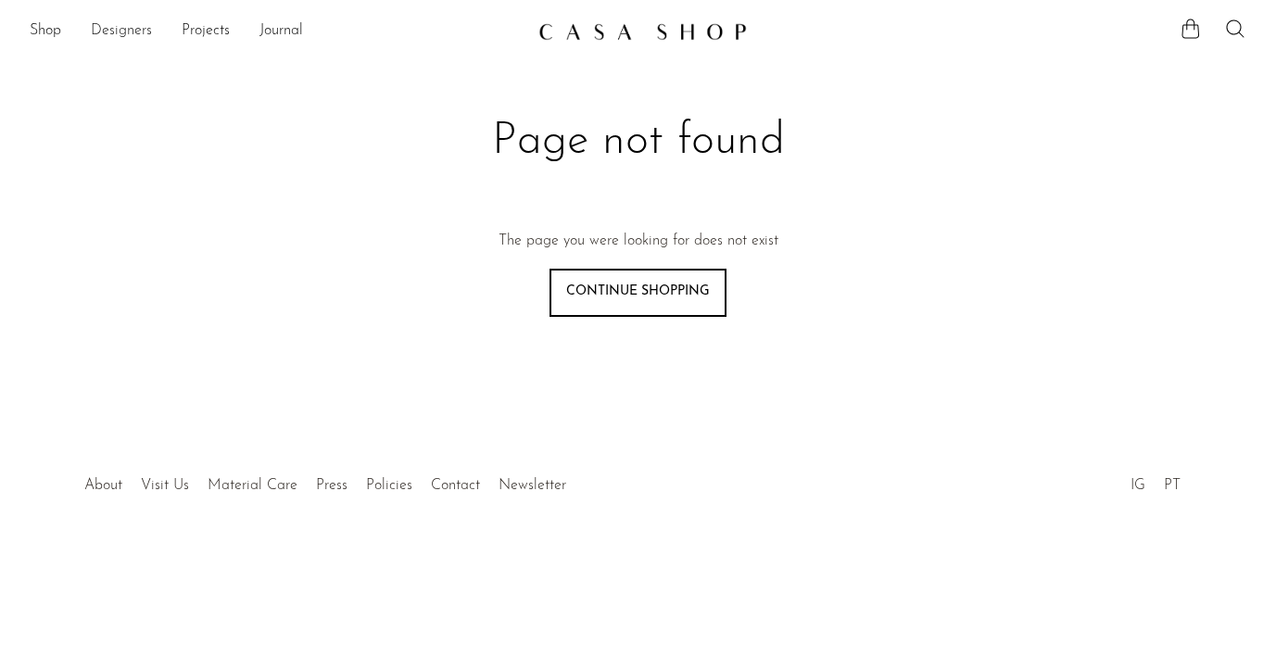
click at [114, 23] on link "Designers" at bounding box center [121, 31] width 61 height 24
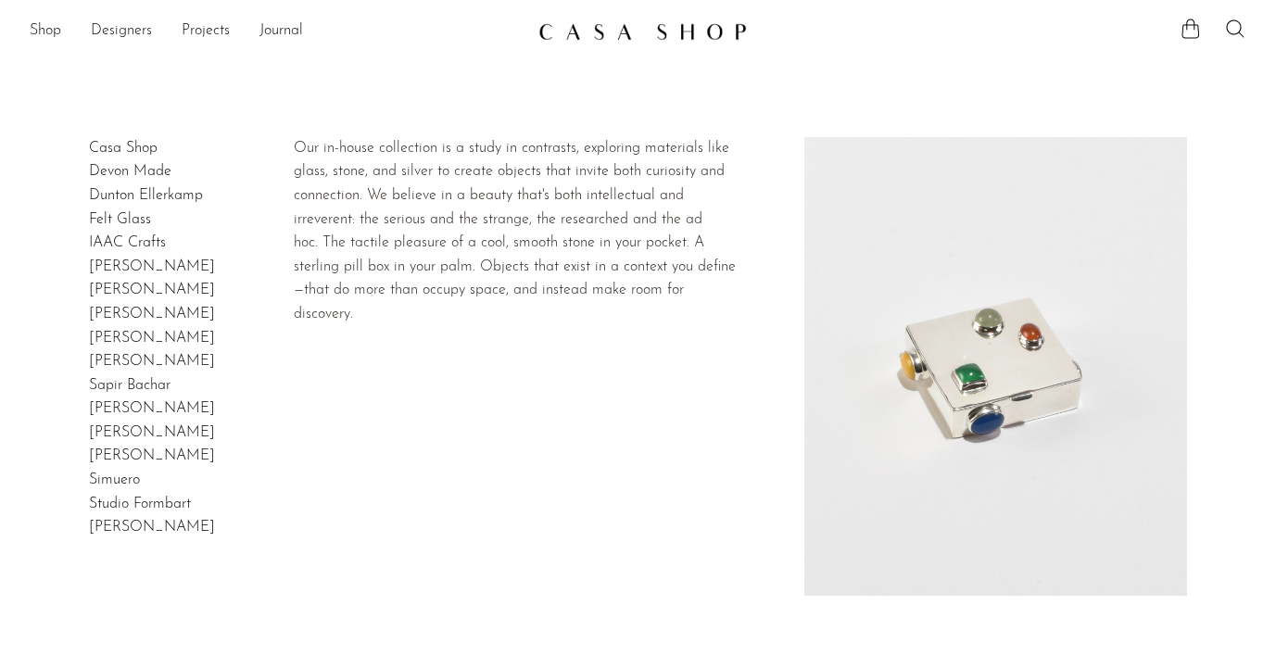
click at [132, 142] on link "Casa Shop" at bounding box center [123, 148] width 69 height 15
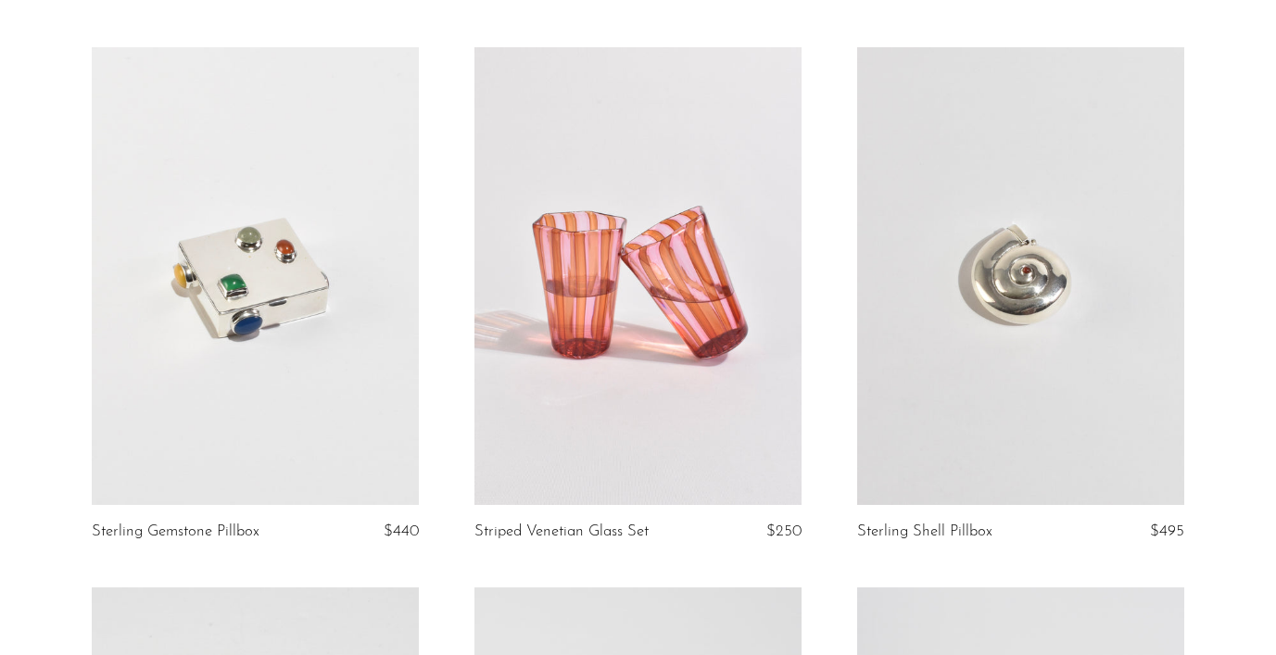
scroll to position [286, 0]
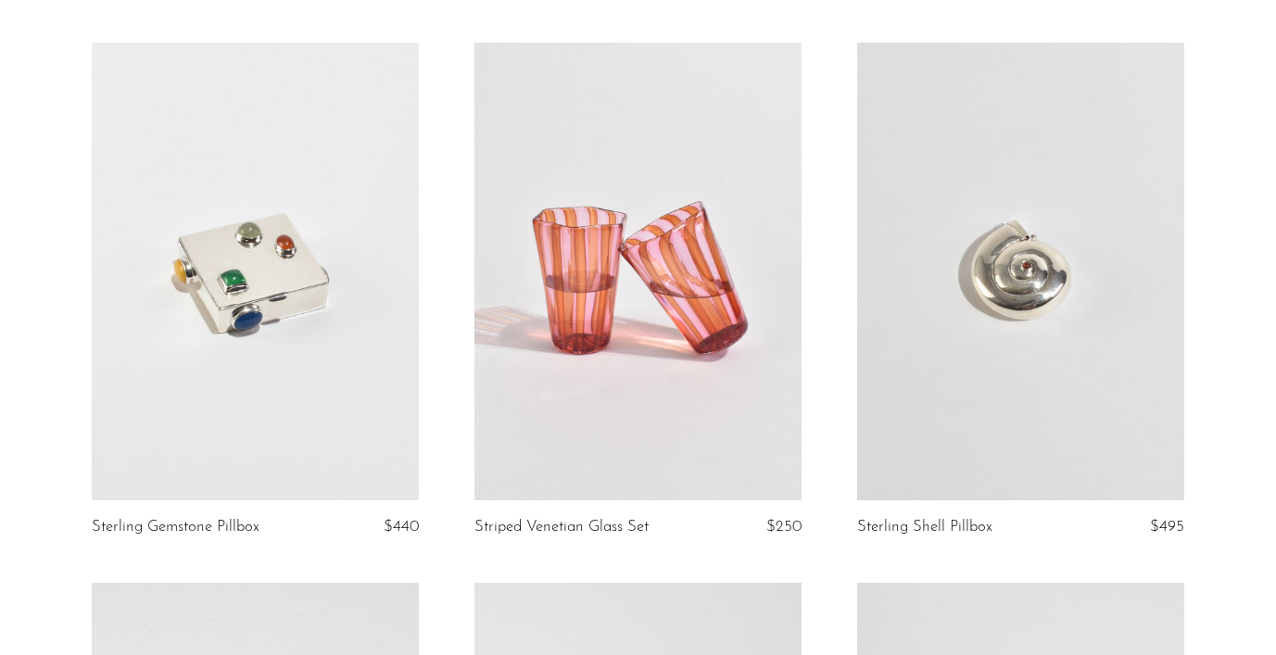
click at [297, 309] on link at bounding box center [255, 272] width 327 height 458
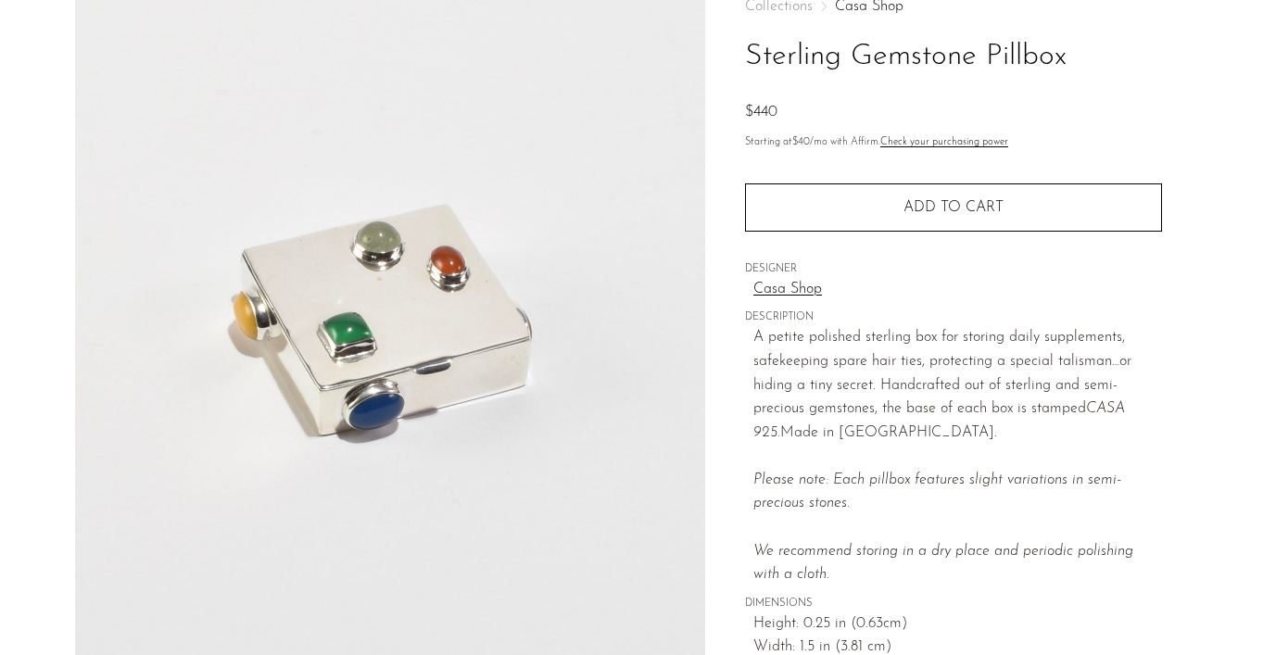
scroll to position [263, 0]
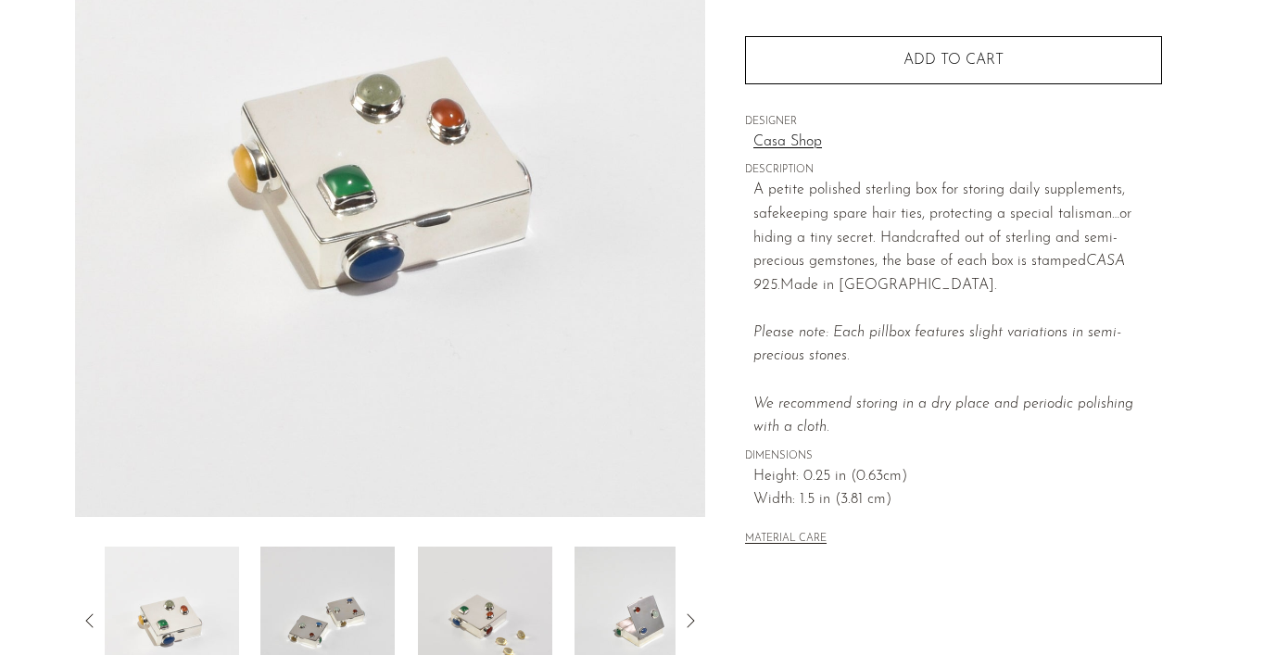
click at [339, 592] on img at bounding box center [327, 621] width 134 height 148
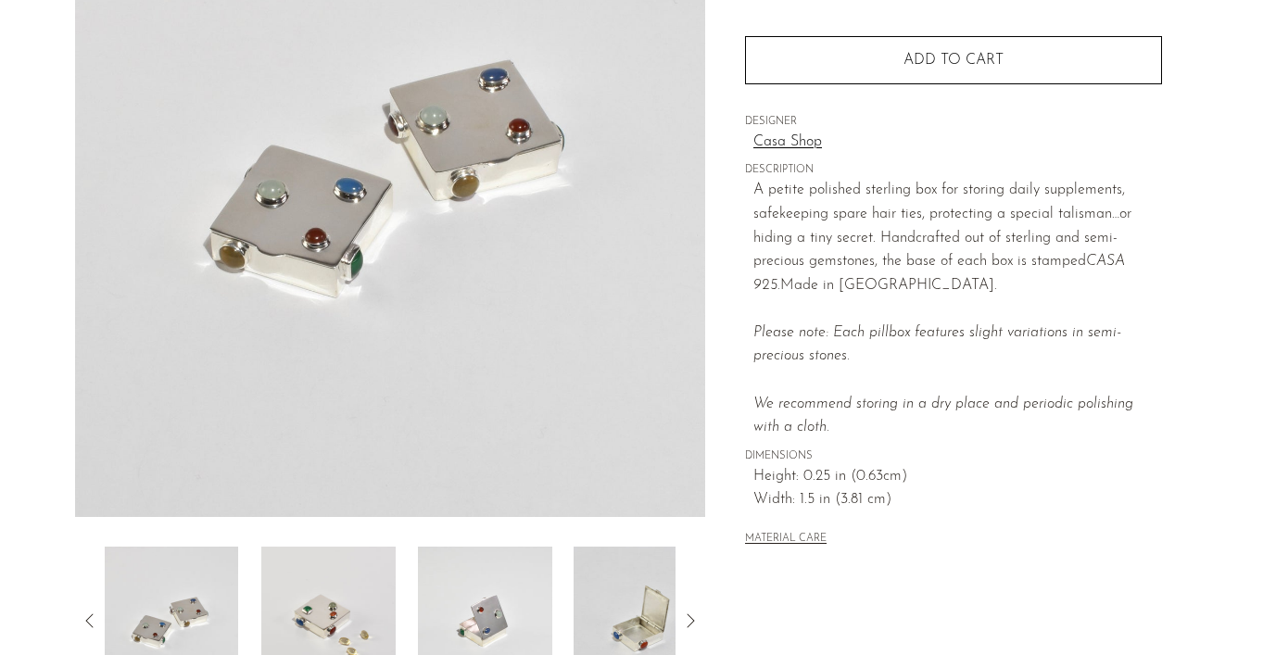
click at [339, 592] on img at bounding box center [328, 621] width 134 height 148
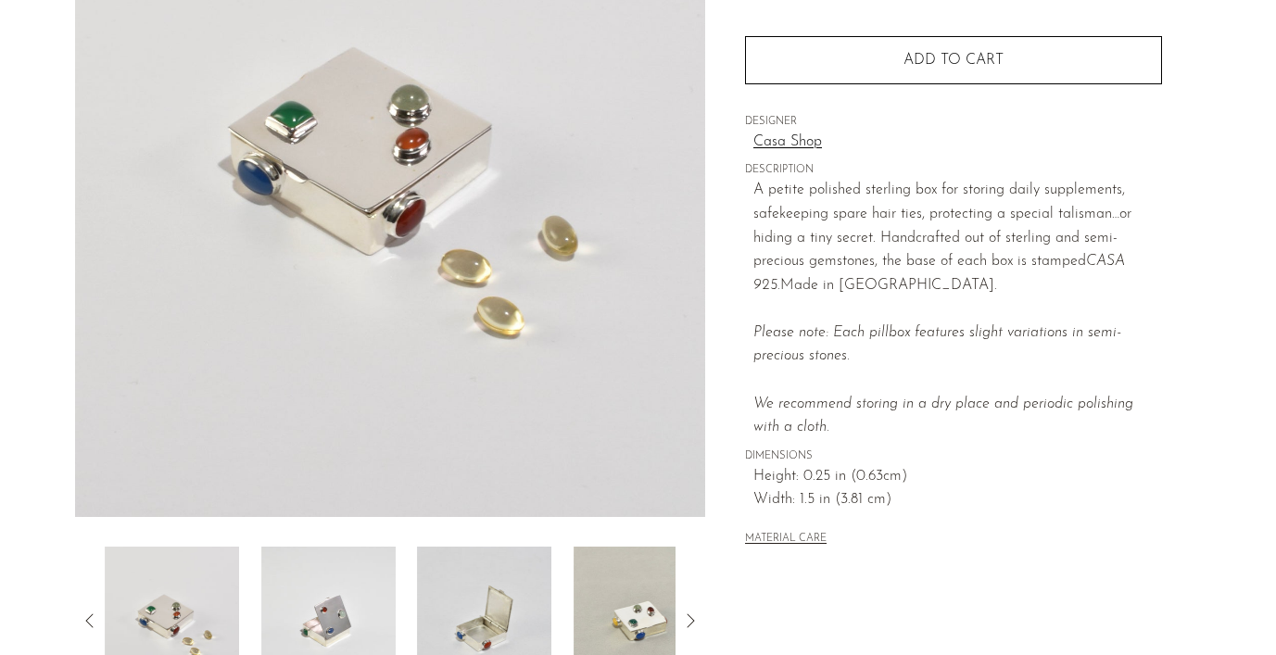
click at [339, 592] on img at bounding box center [328, 621] width 134 height 148
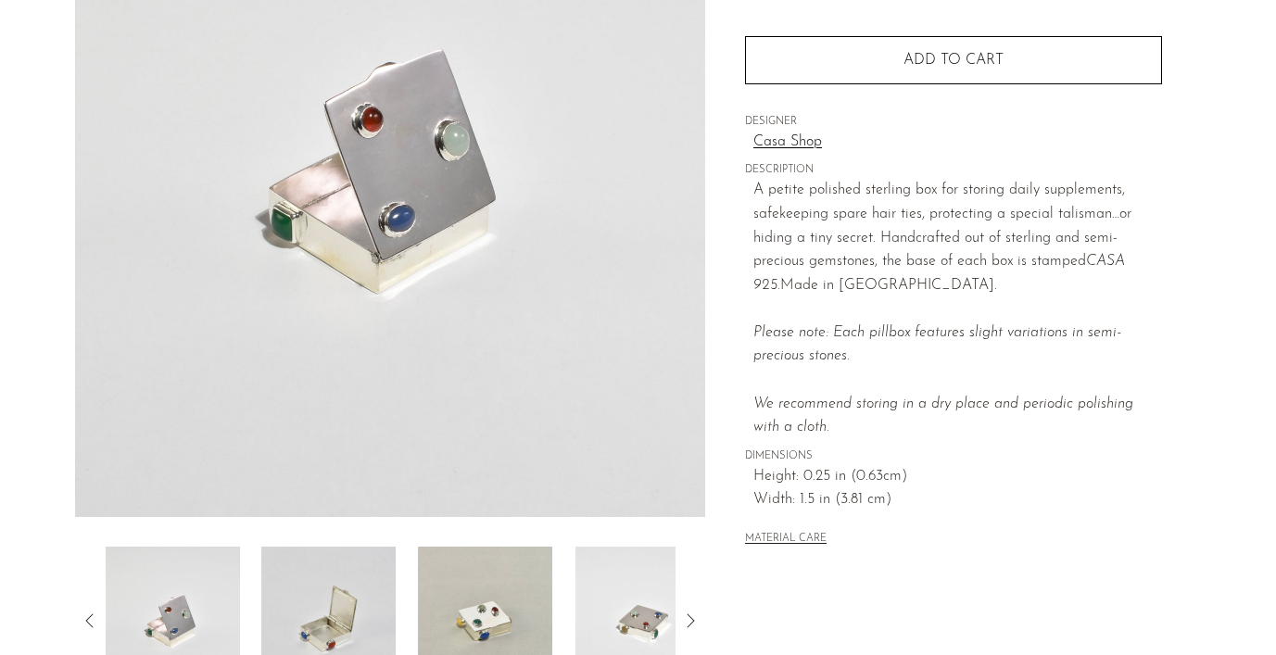
click at [338, 592] on img at bounding box center [329, 621] width 134 height 148
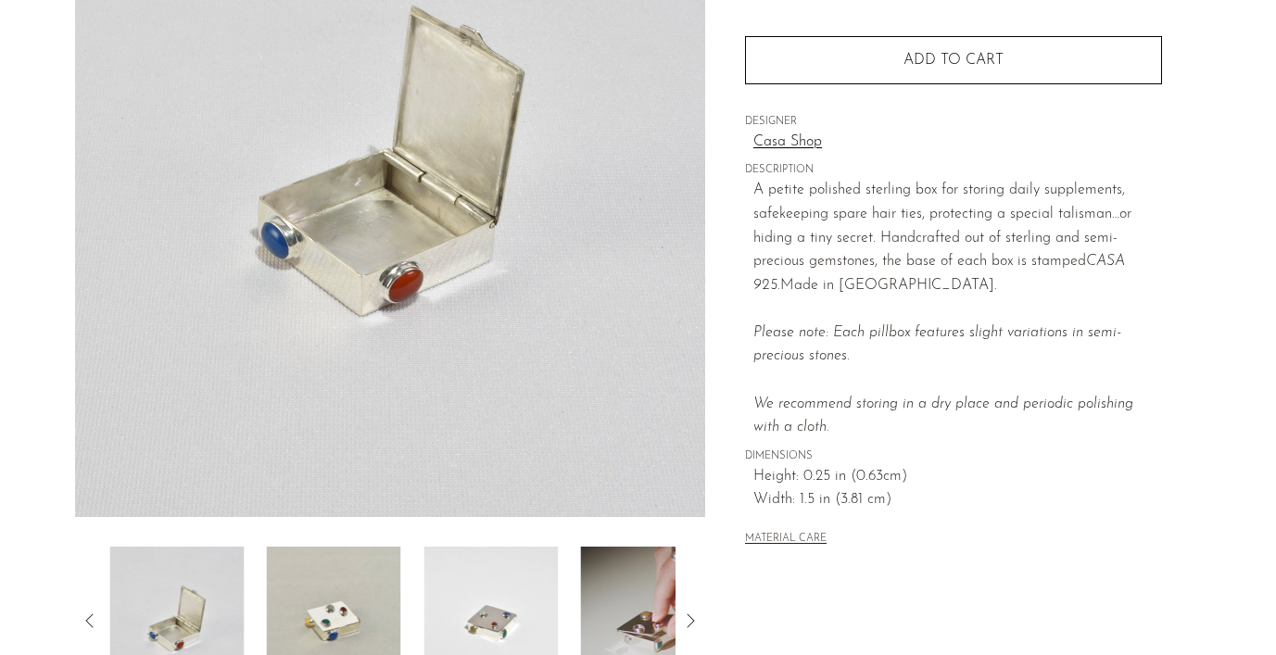
click at [338, 592] on img at bounding box center [334, 621] width 134 height 148
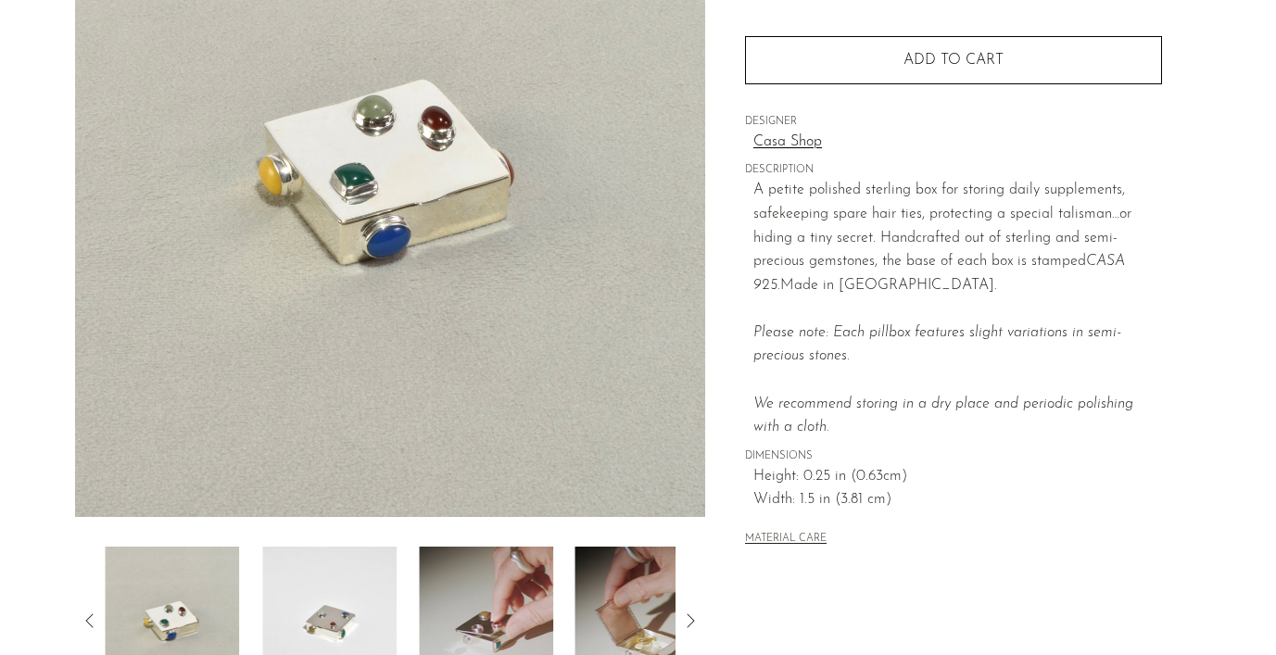
click at [338, 592] on img at bounding box center [329, 621] width 134 height 148
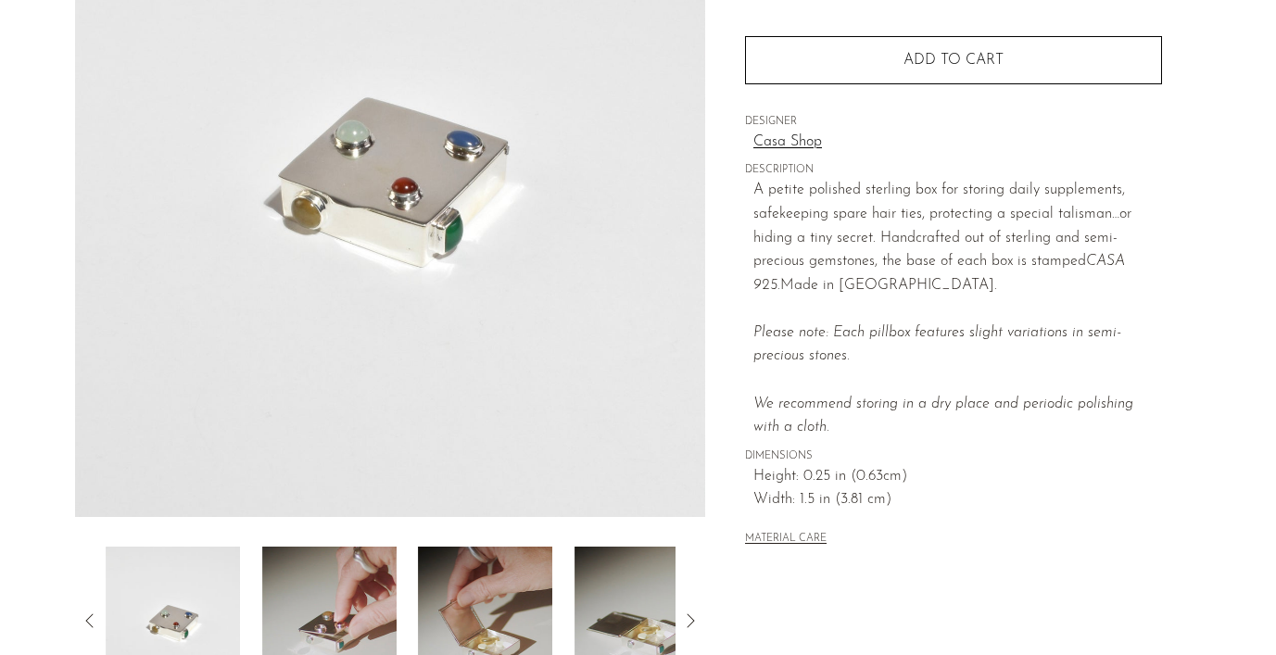
click at [338, 592] on img at bounding box center [329, 621] width 134 height 148
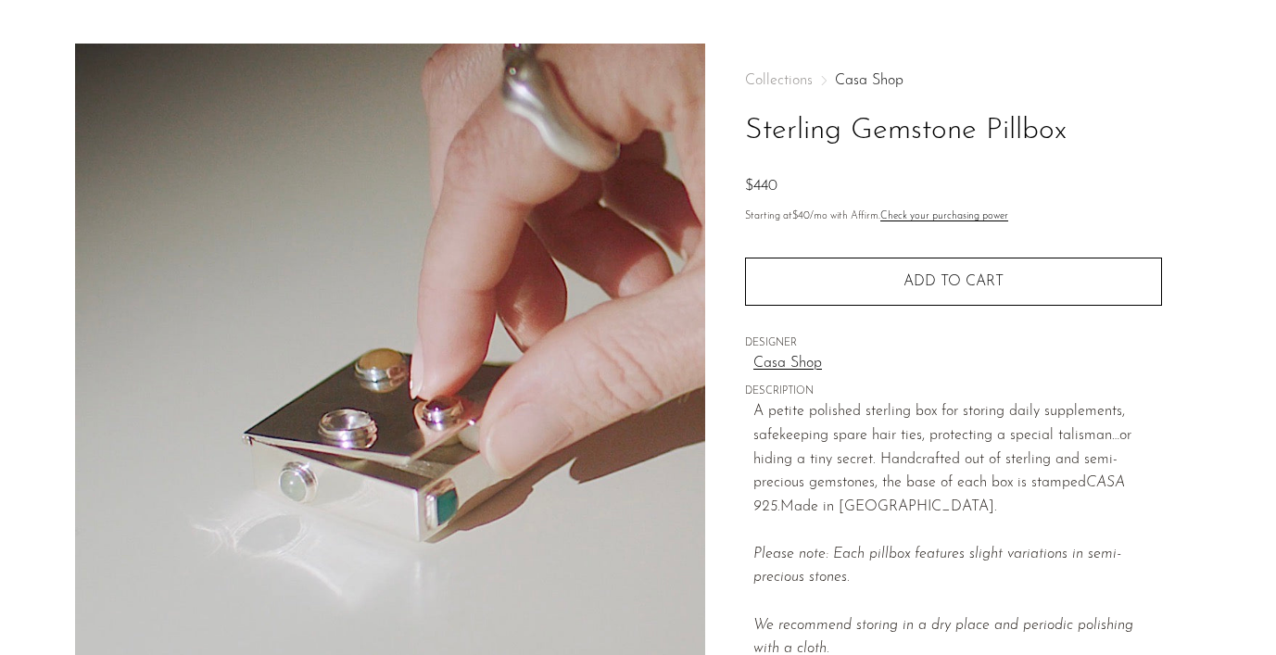
scroll to position [0, 0]
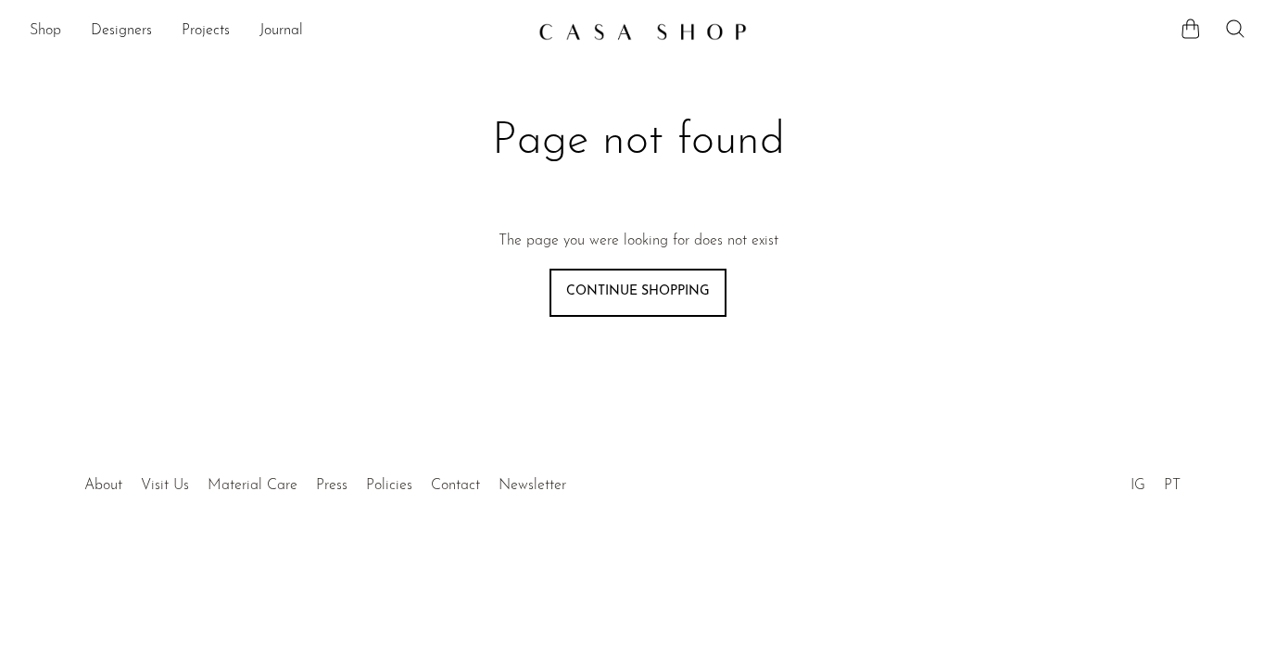
click at [44, 34] on link "Shop" at bounding box center [45, 31] width 31 height 24
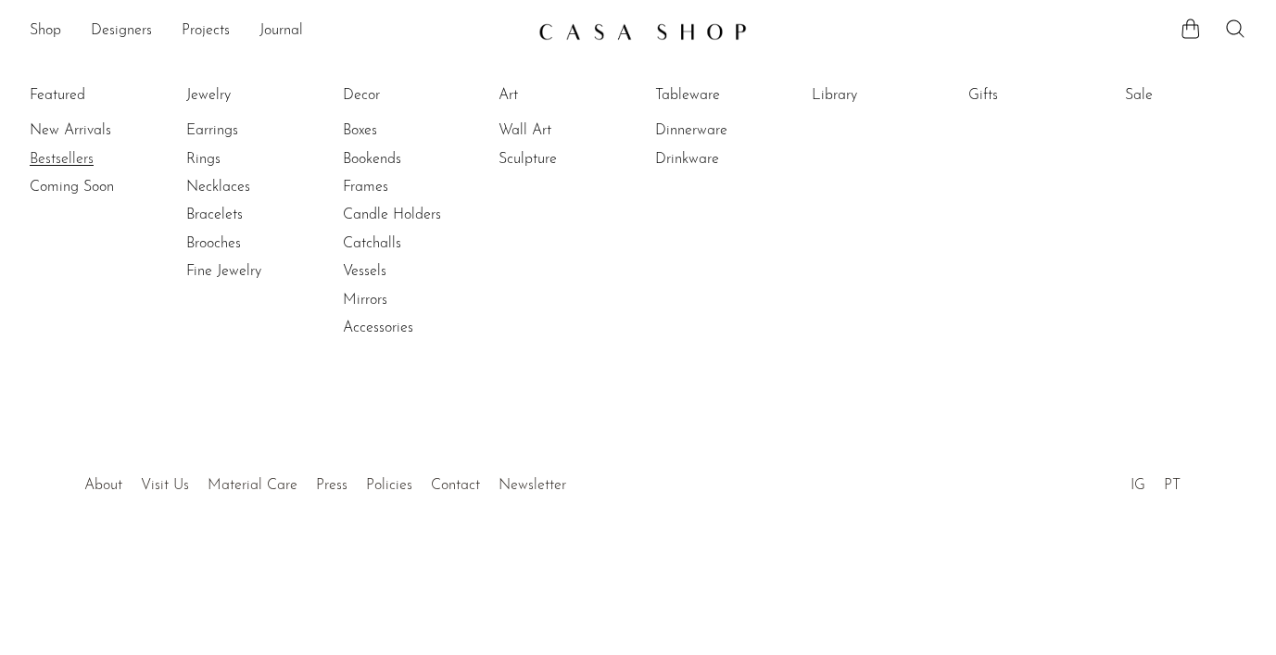
click at [63, 165] on link "Bestsellers" at bounding box center [99, 159] width 139 height 20
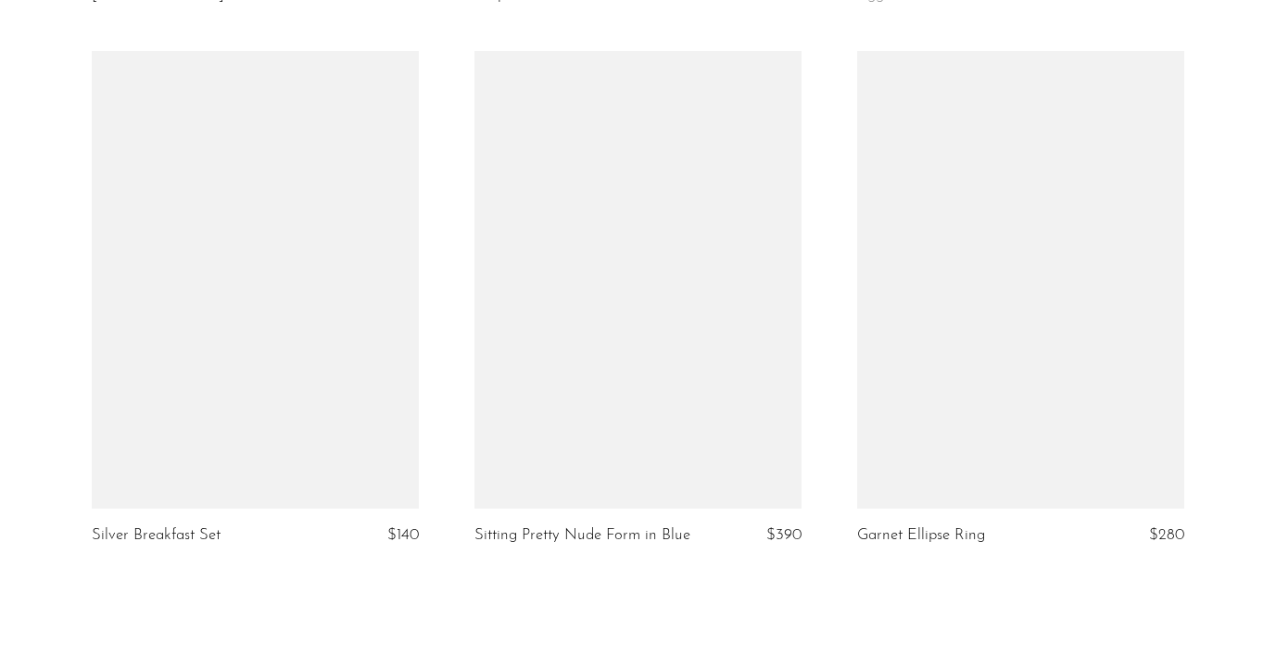
scroll to position [6353, 0]
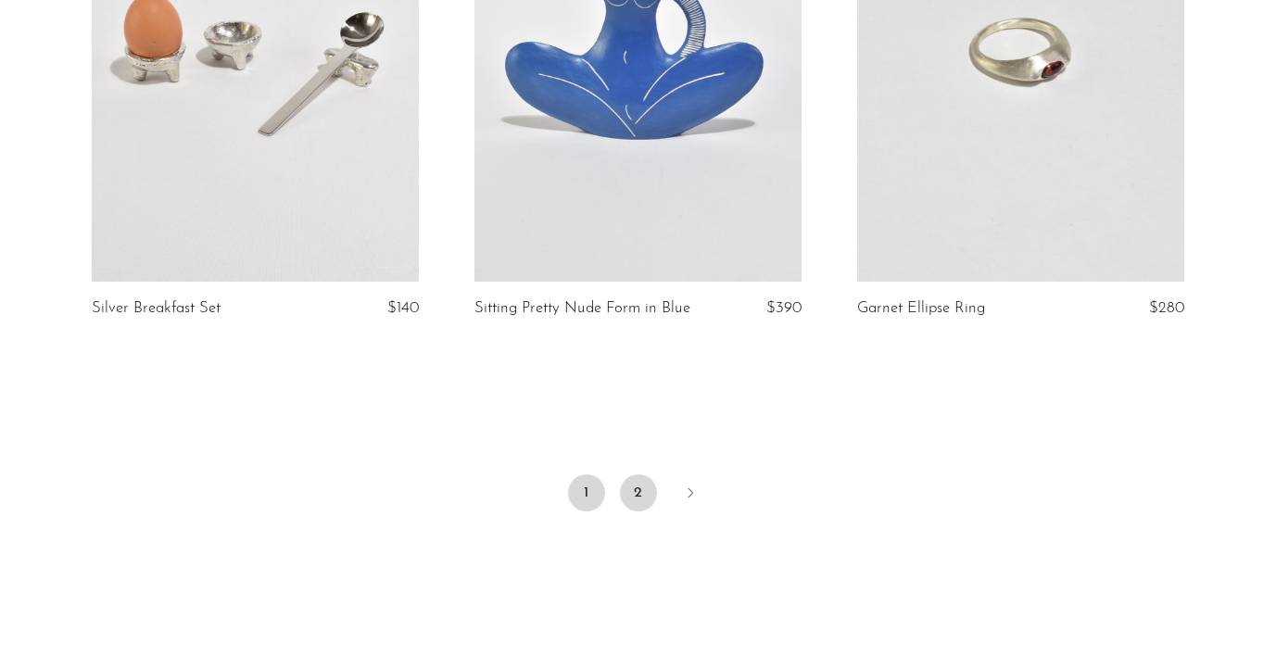
click at [626, 474] on link "2" at bounding box center [638, 492] width 37 height 37
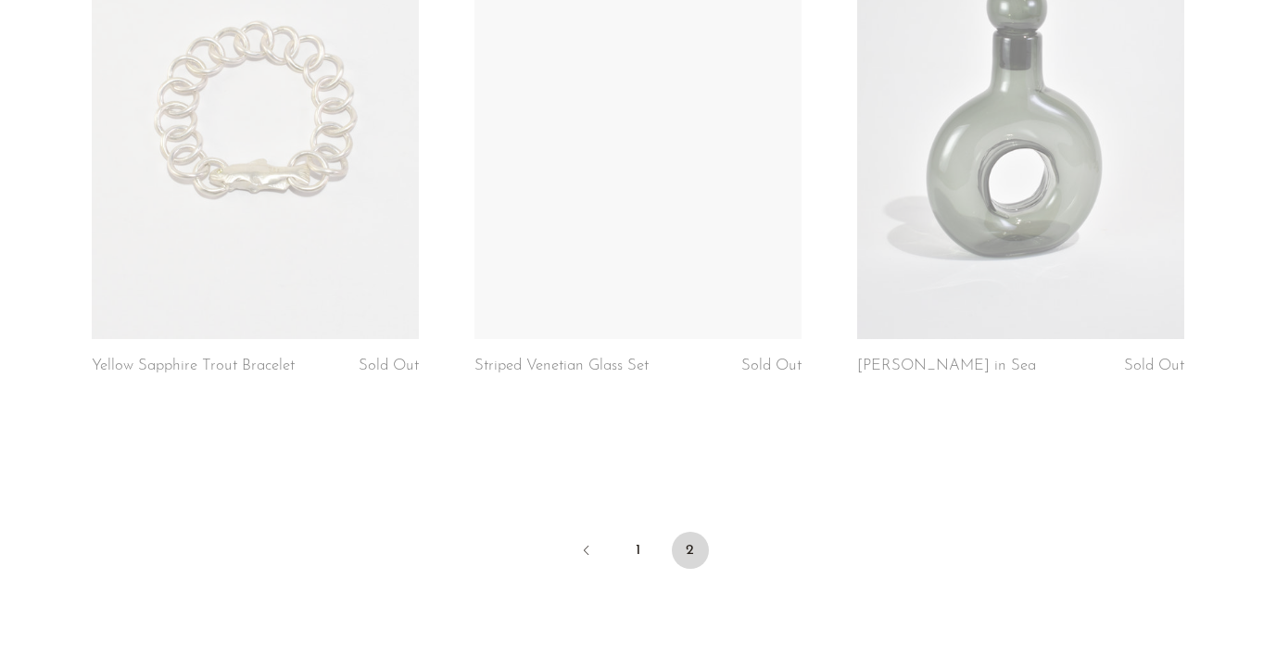
scroll to position [2080, 0]
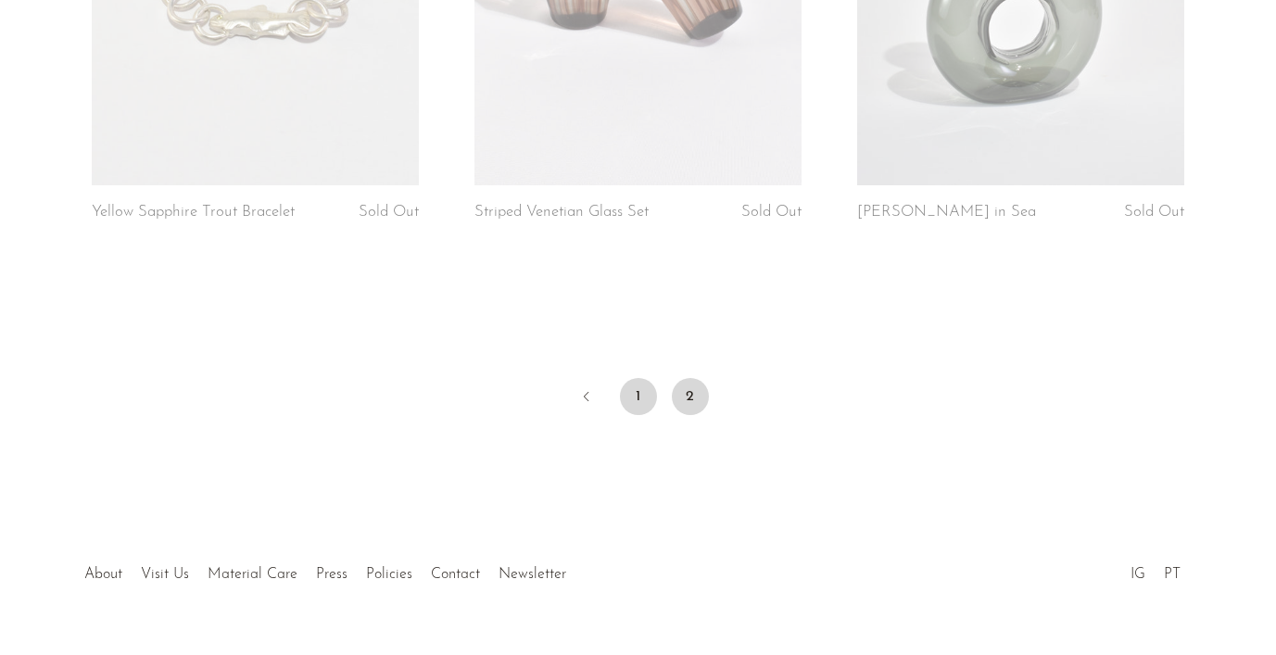
click at [635, 378] on link "1" at bounding box center [638, 396] width 37 height 37
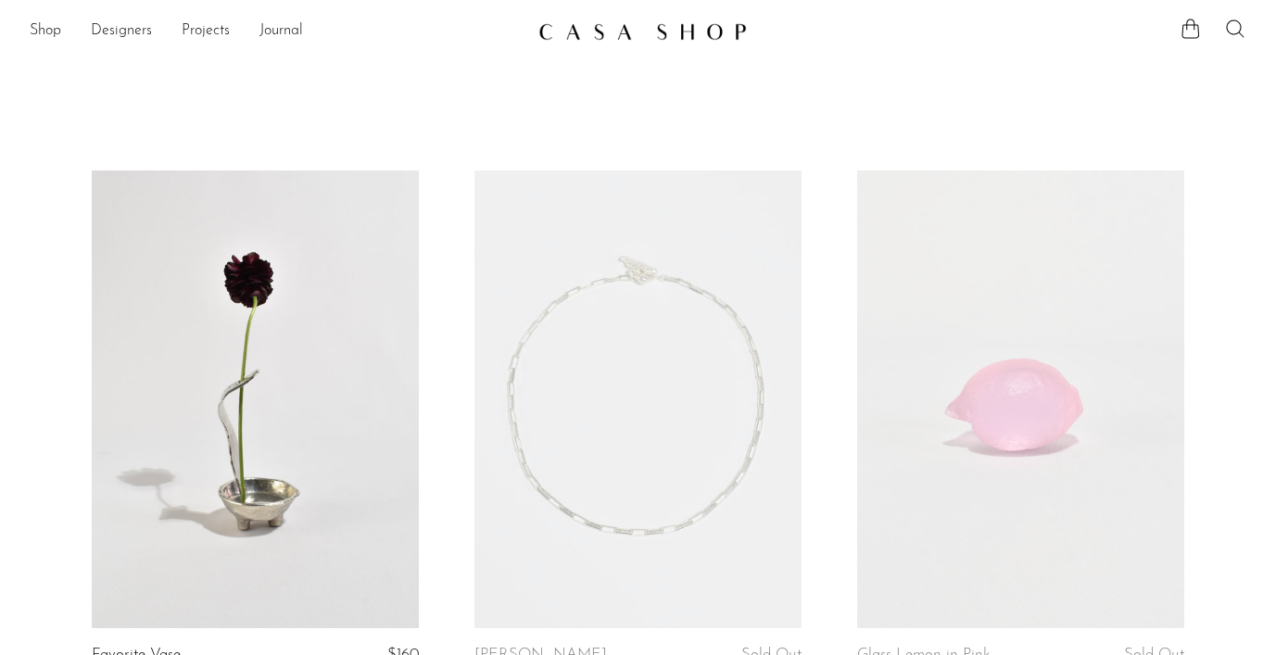
click at [1238, 31] on icon at bounding box center [1235, 29] width 22 height 22
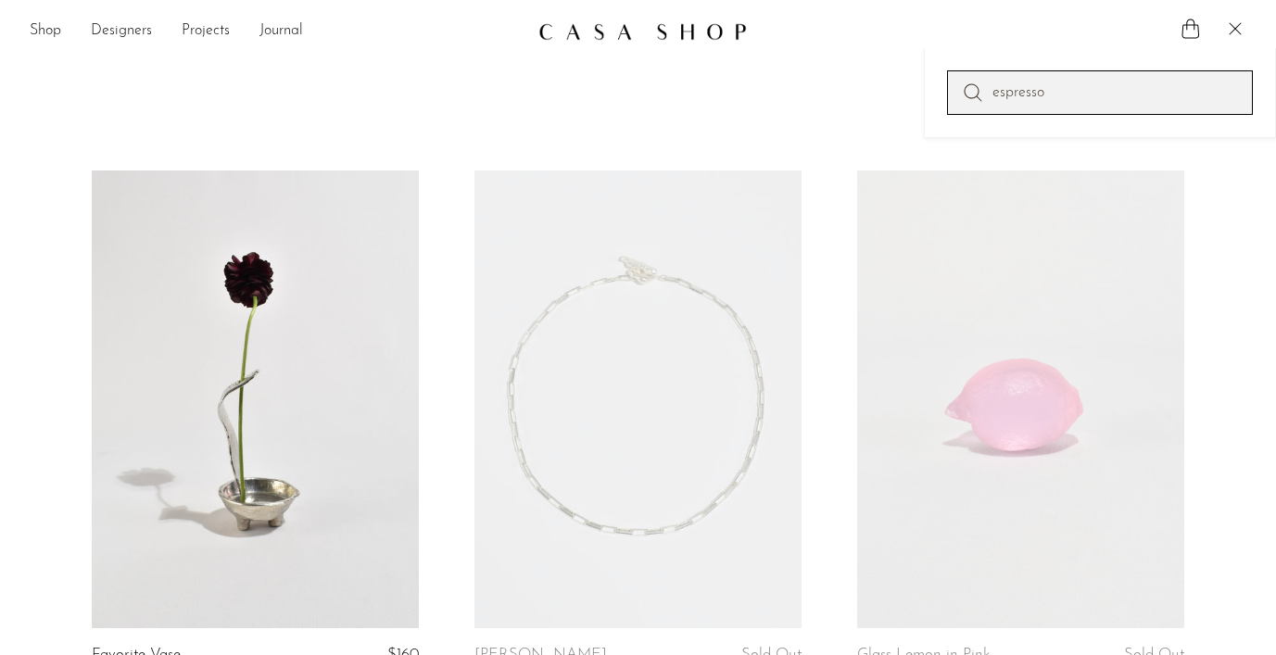
type input "espresso"
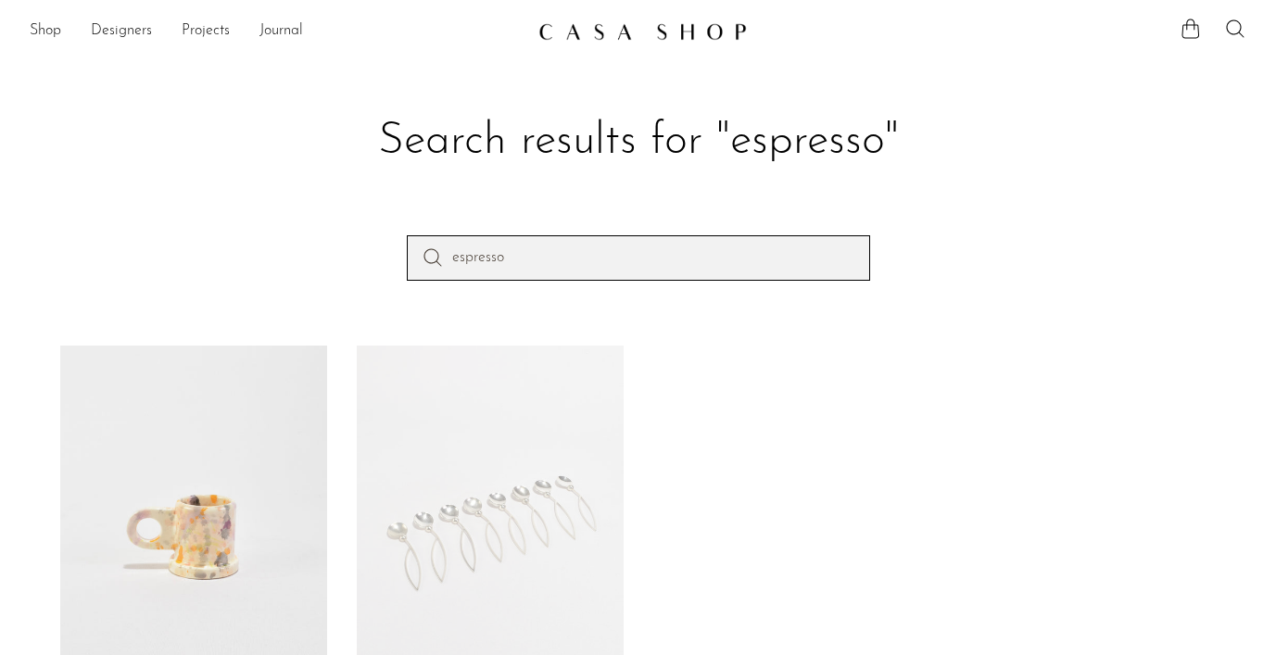
click at [532, 255] on input "espresso" at bounding box center [638, 257] width 463 height 44
type input "bookmark"
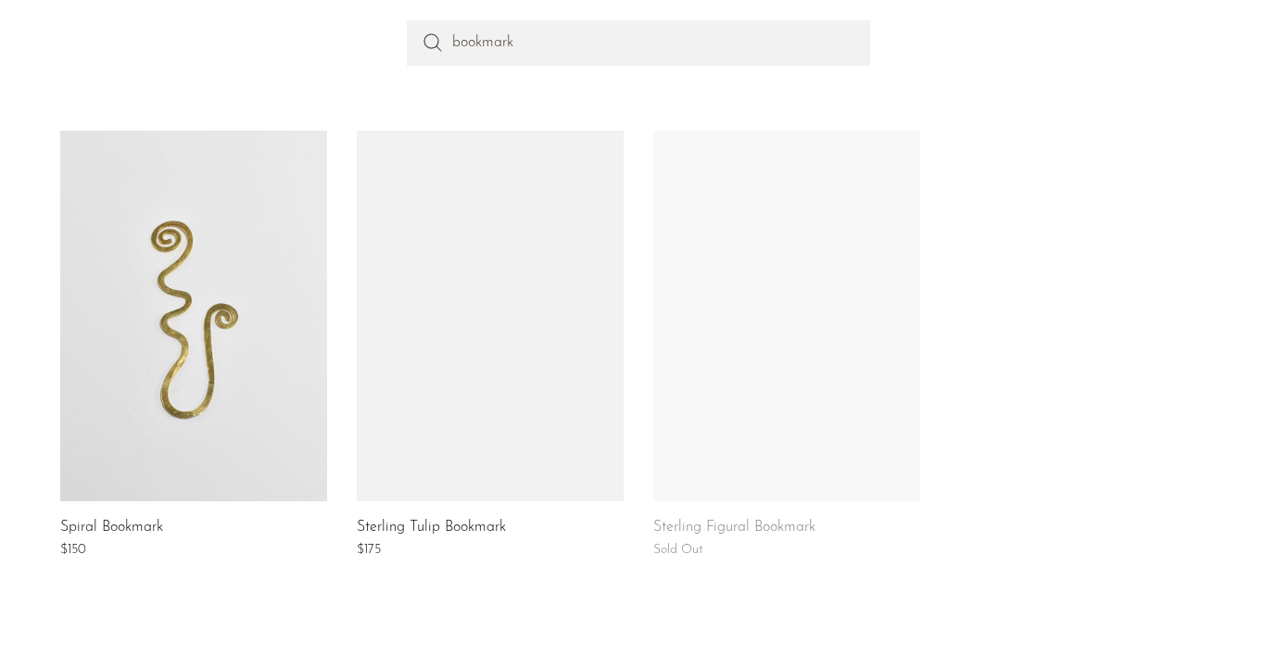
scroll to position [215, 0]
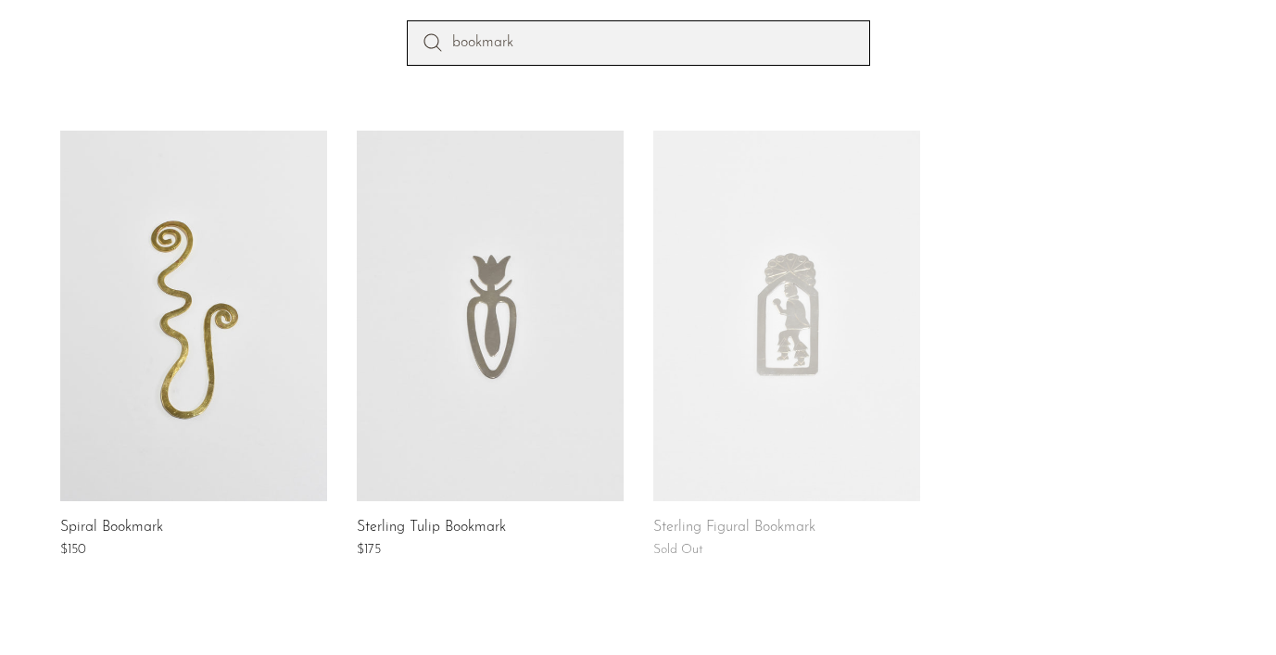
click at [633, 53] on input "bookmark" at bounding box center [638, 42] width 463 height 44
type input "candy"
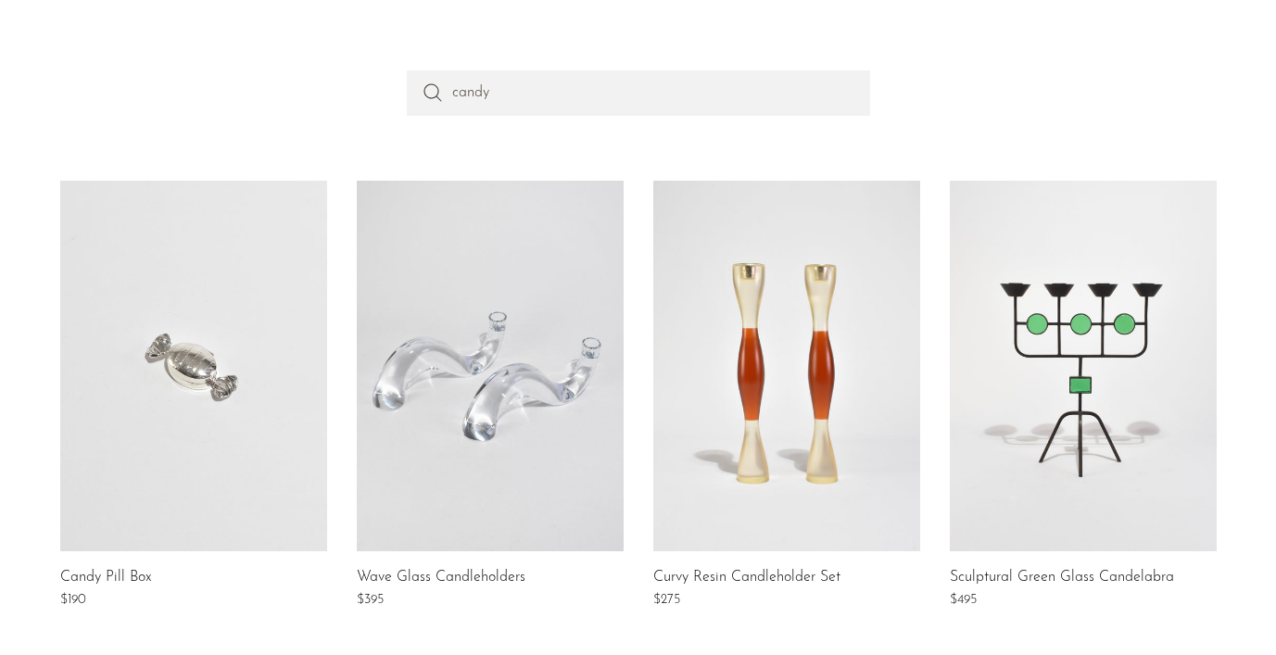
scroll to position [31, 0]
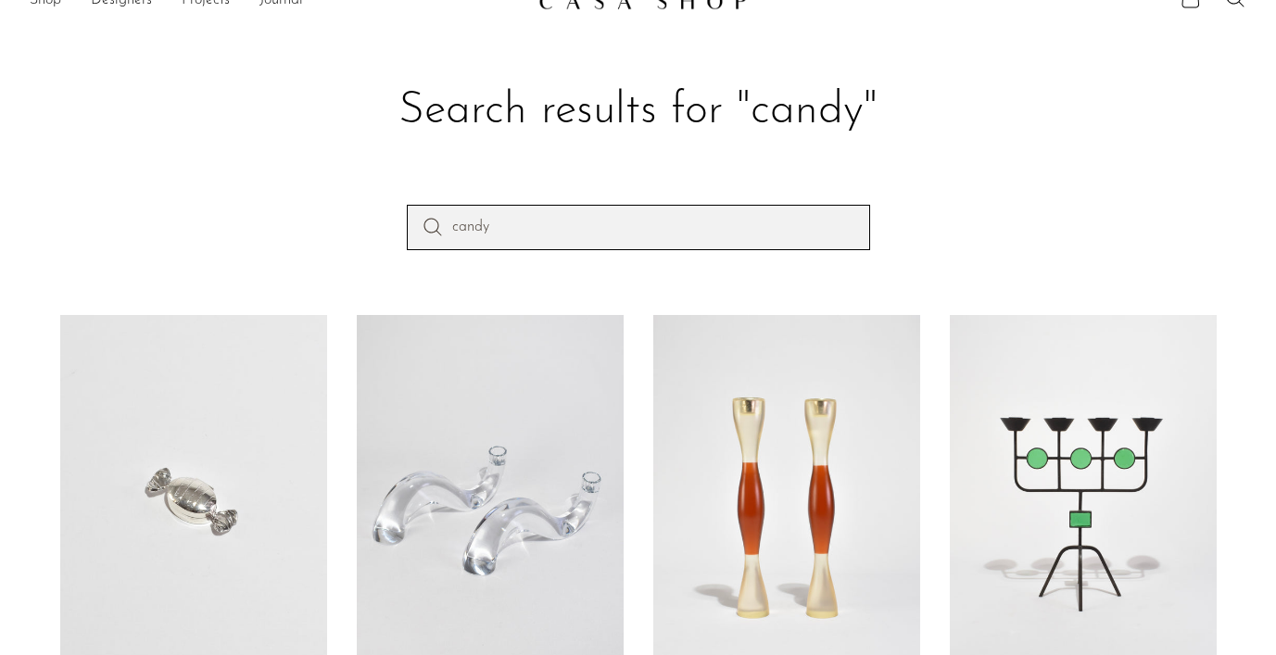
click at [523, 233] on input "candy" at bounding box center [638, 227] width 463 height 44
type input "petite blown"
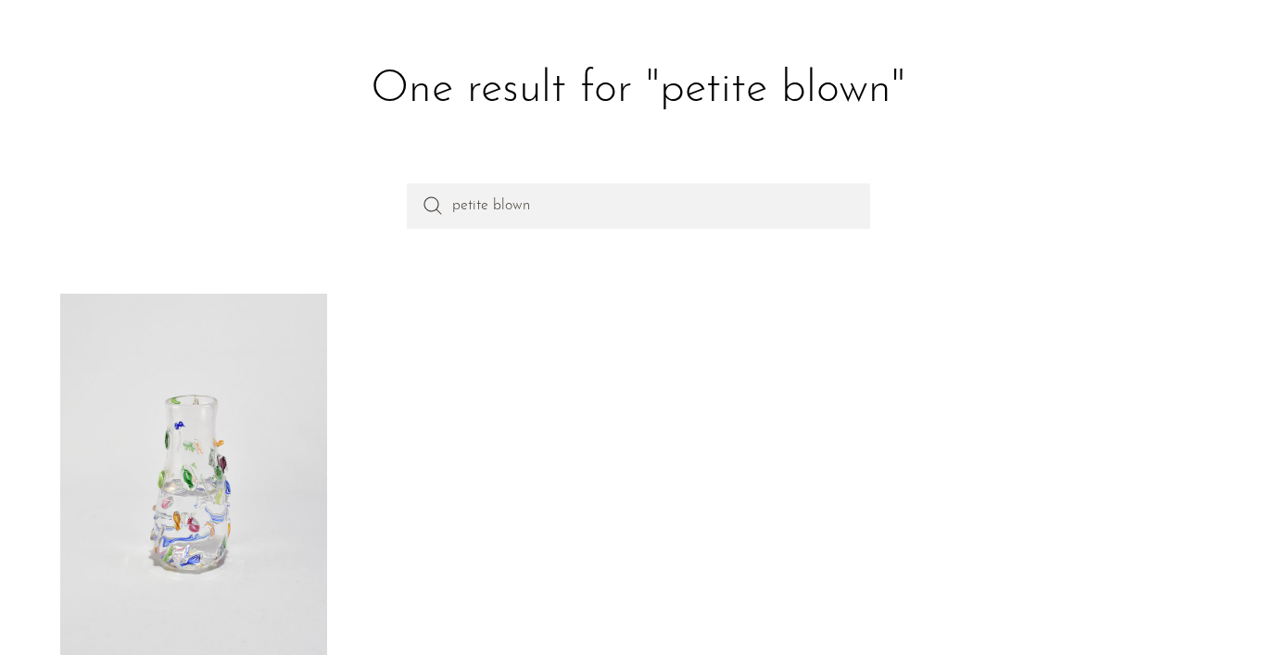
scroll to position [106, 0]
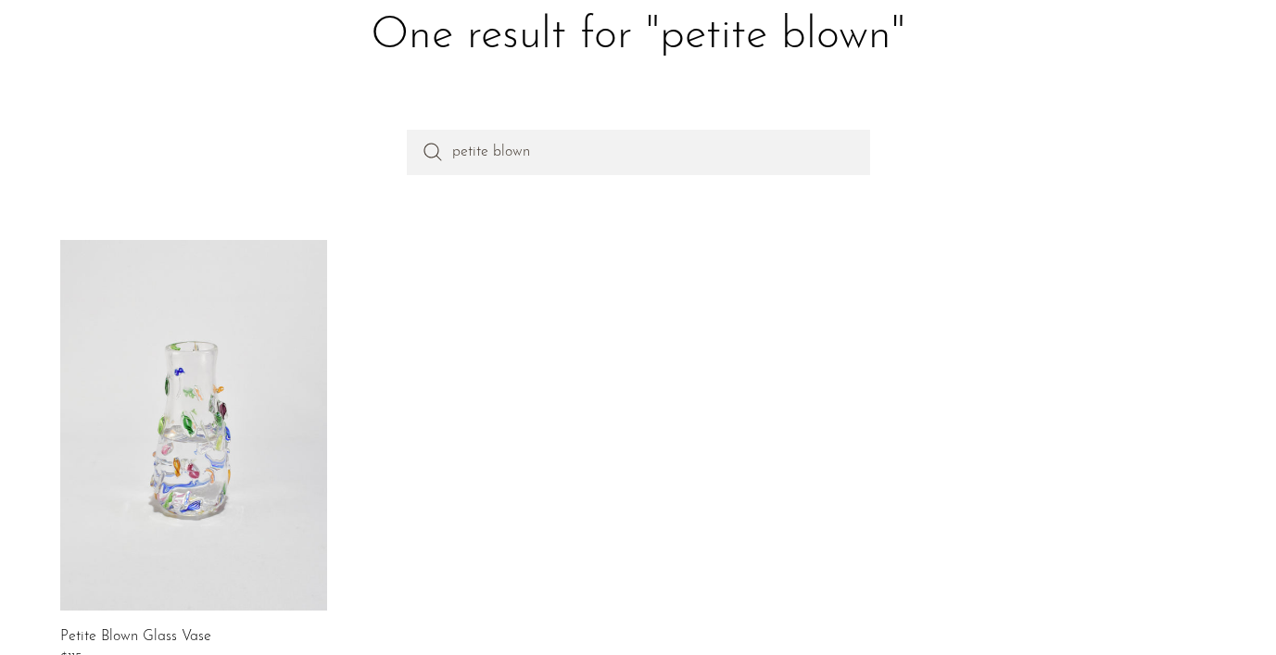
click at [201, 394] on link at bounding box center [193, 425] width 267 height 371
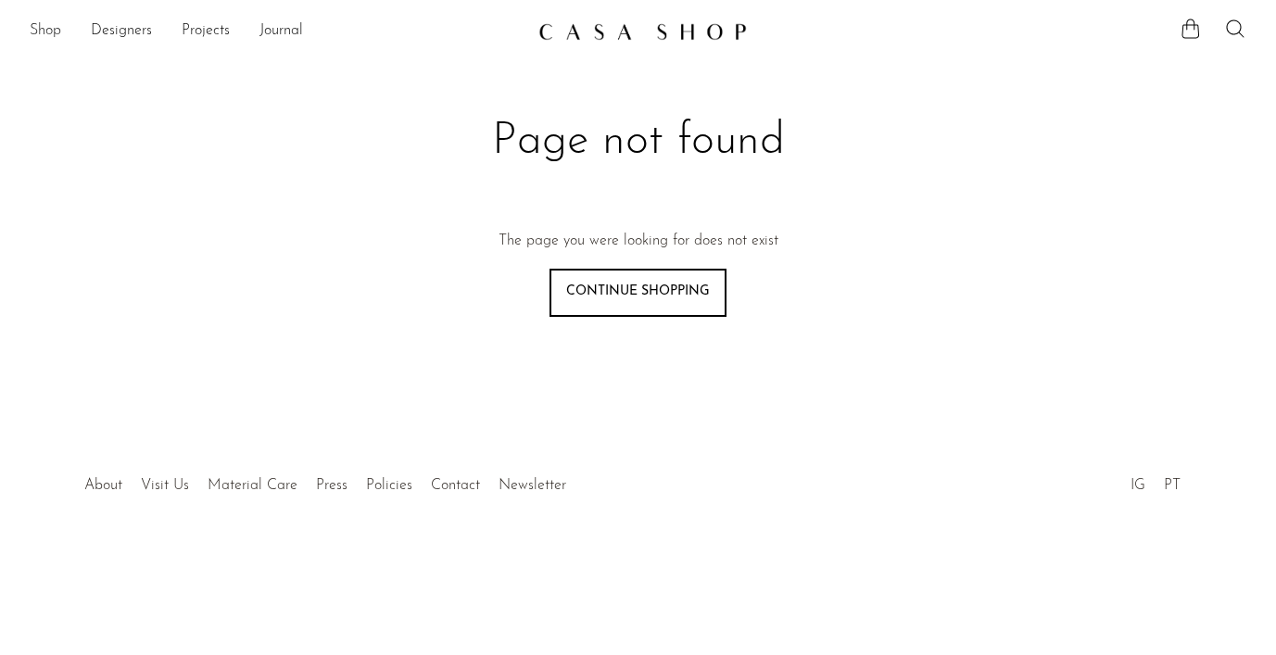
click at [38, 22] on link "Shop" at bounding box center [45, 31] width 31 height 24
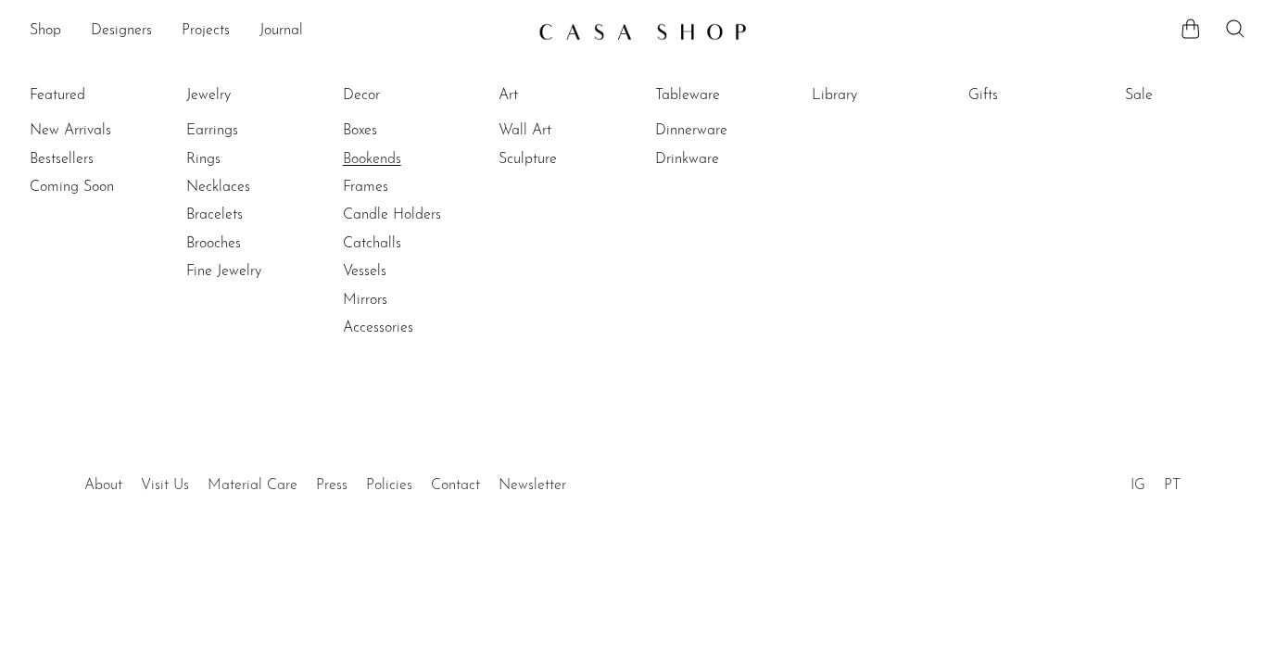
click at [373, 150] on link "Bookends" at bounding box center [412, 159] width 139 height 20
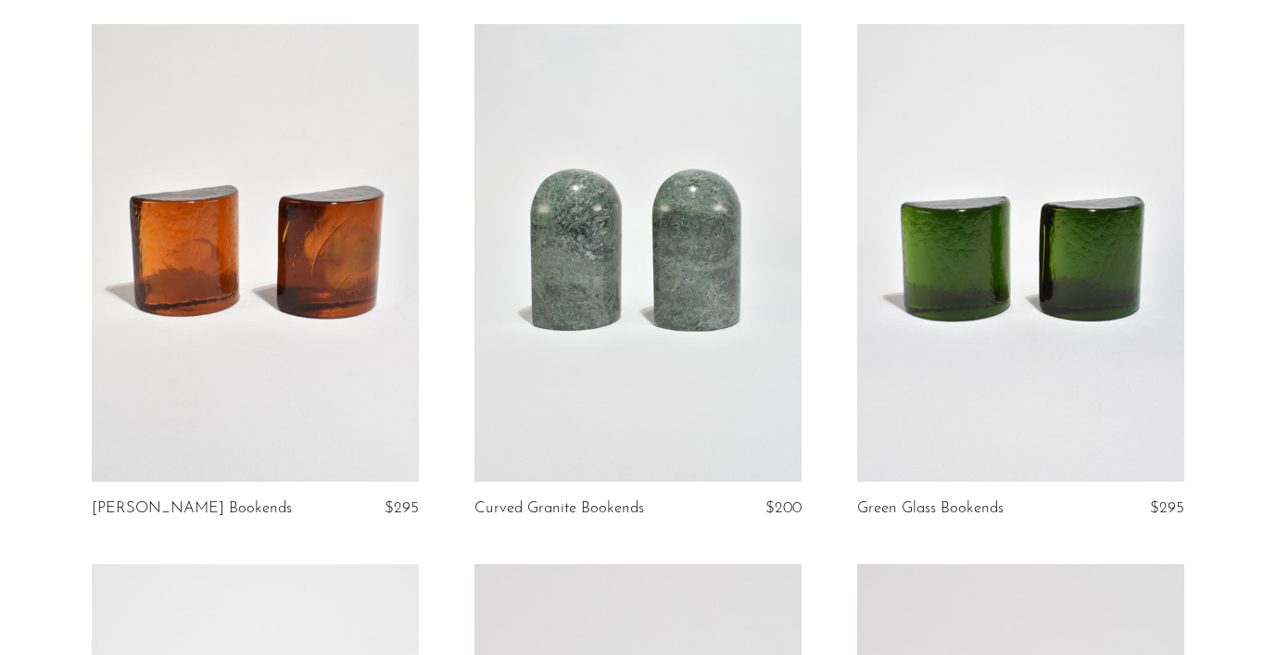
scroll to position [95, 0]
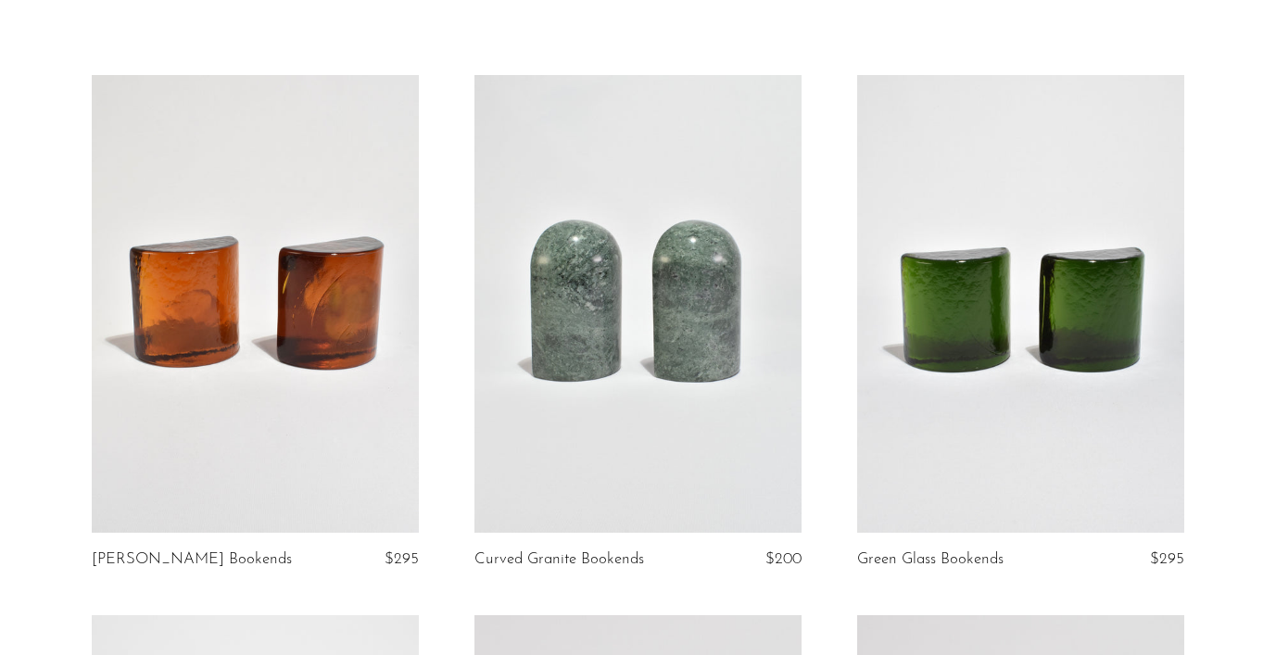
click at [836, 139] on article "Green Glass Bookends $295" at bounding box center [1020, 345] width 383 height 540
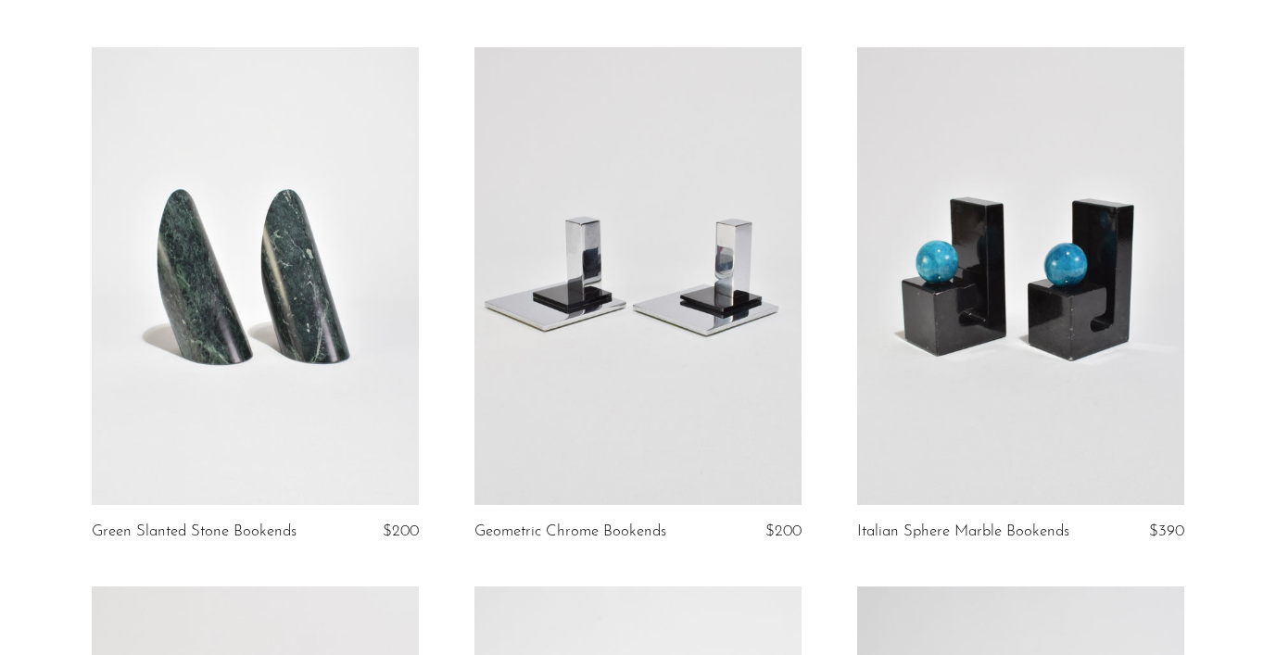
scroll to position [791, 0]
